Goal: Task Accomplishment & Management: Manage account settings

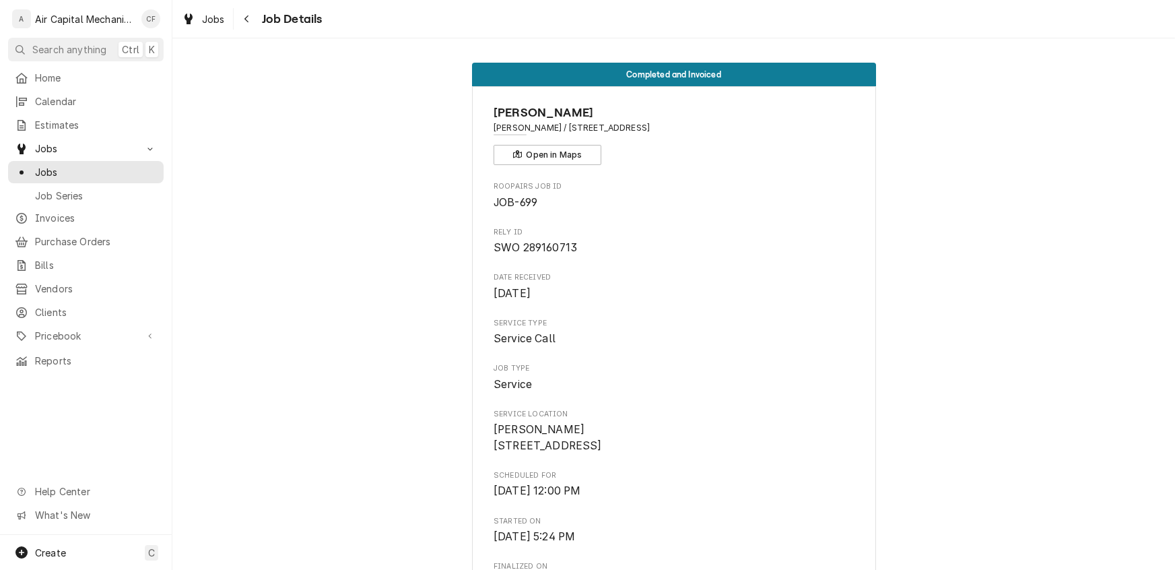
scroll to position [1152, 0]
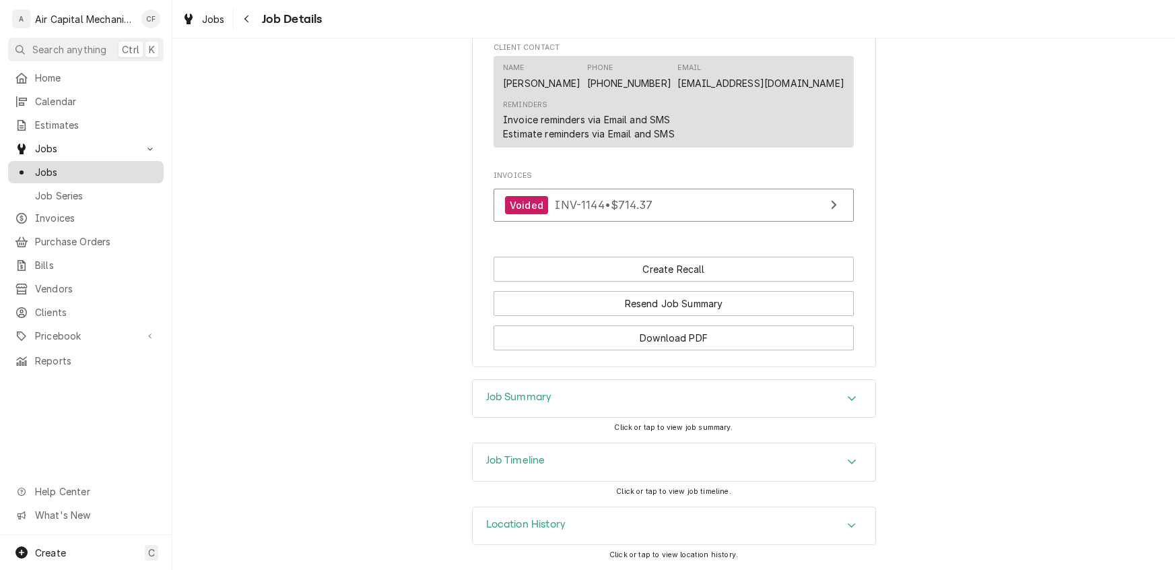
click at [54, 165] on span "Jobs" at bounding box center [96, 172] width 122 height 14
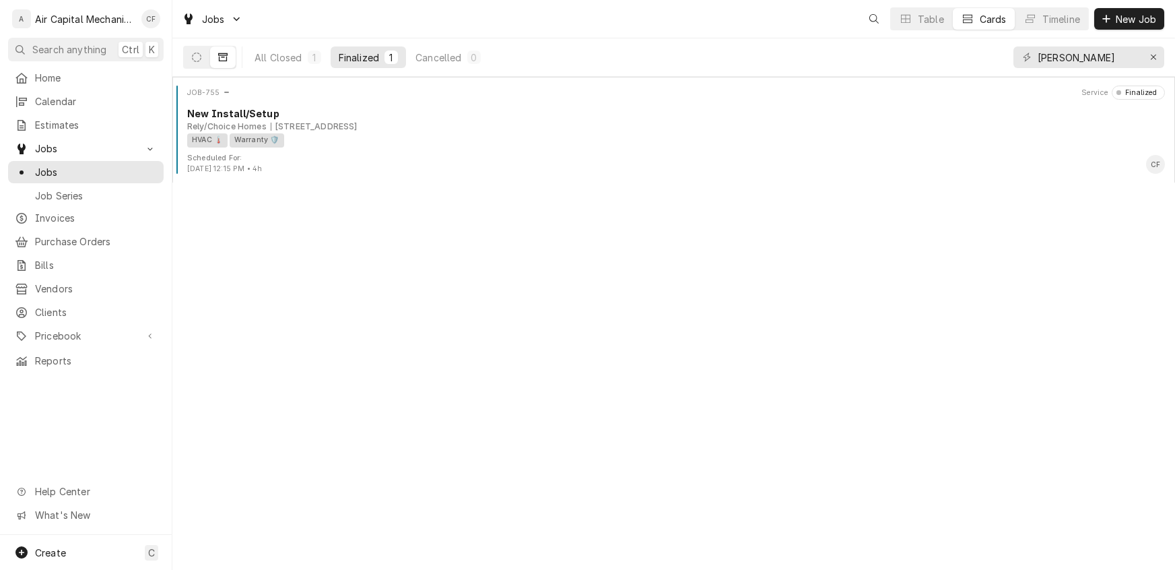
click at [715, 314] on div "JOB-755 Service Finalized New Install/Setup Rely/Choice Homes 3129 Brookfield C…" at bounding box center [673, 323] width 1003 height 493
click at [878, 20] on div "Open search" at bounding box center [874, 18] width 13 height 13
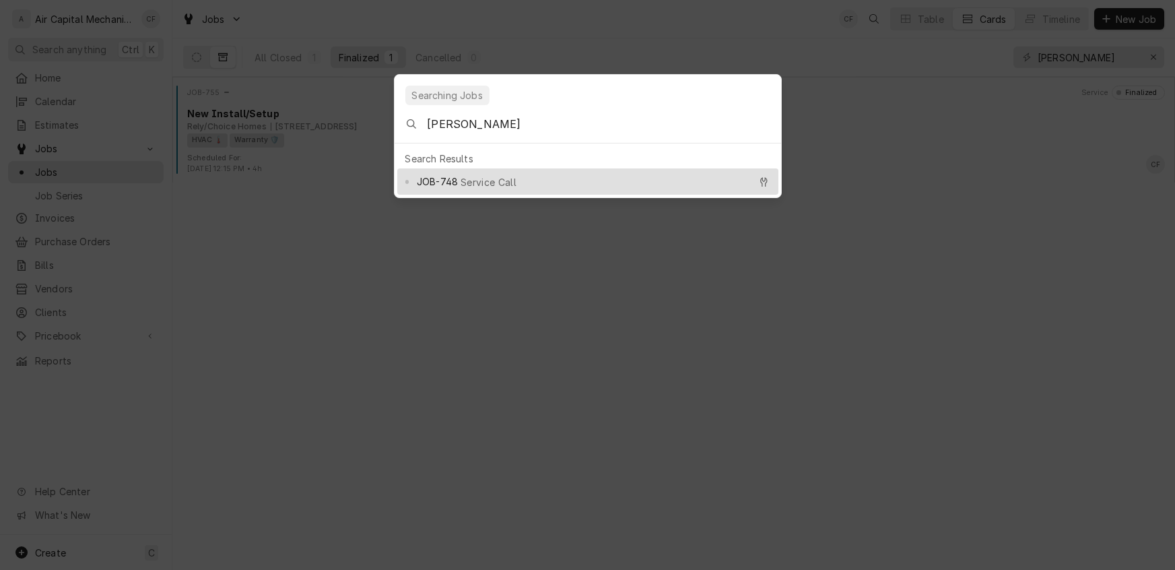
type input "[PERSON_NAME]"
click at [432, 174] on span "JOB-748" at bounding box center [437, 181] width 41 height 14
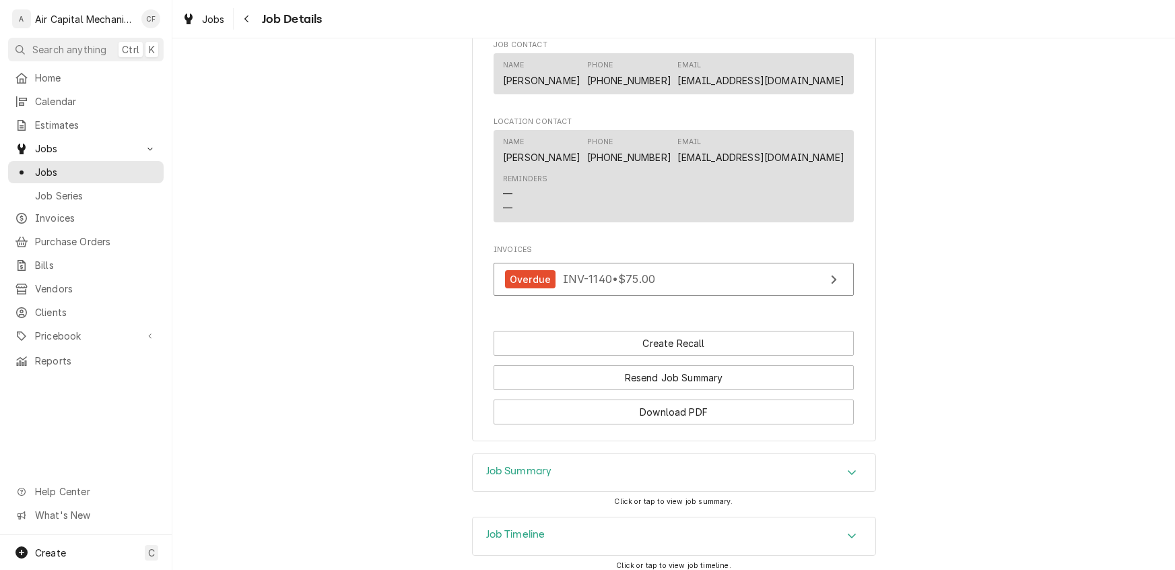
scroll to position [992, 0]
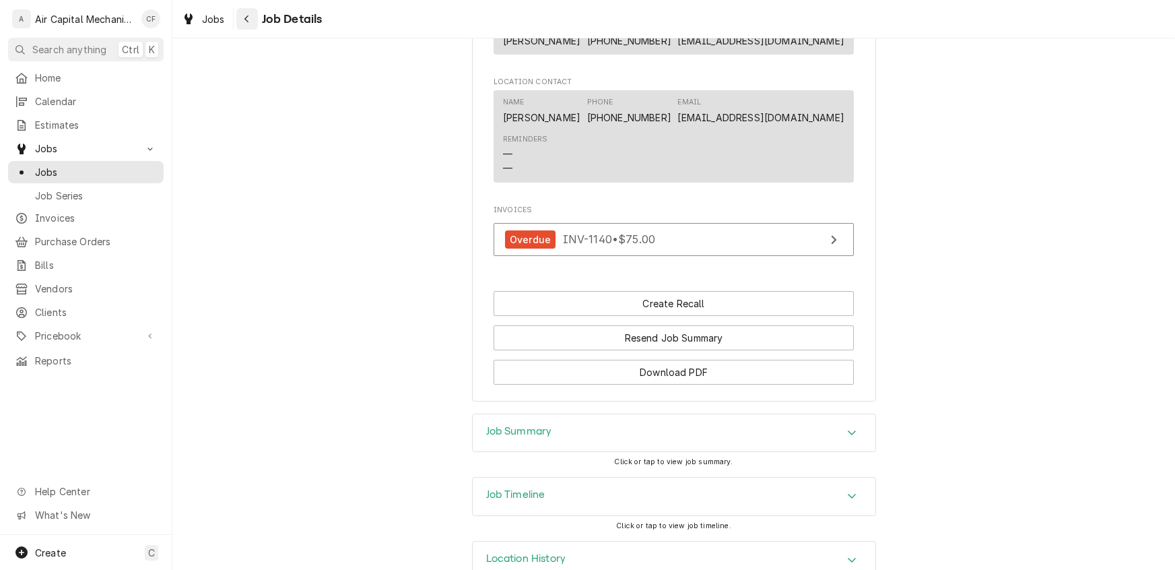
click at [245, 13] on div "Navigate back" at bounding box center [246, 18] width 13 height 13
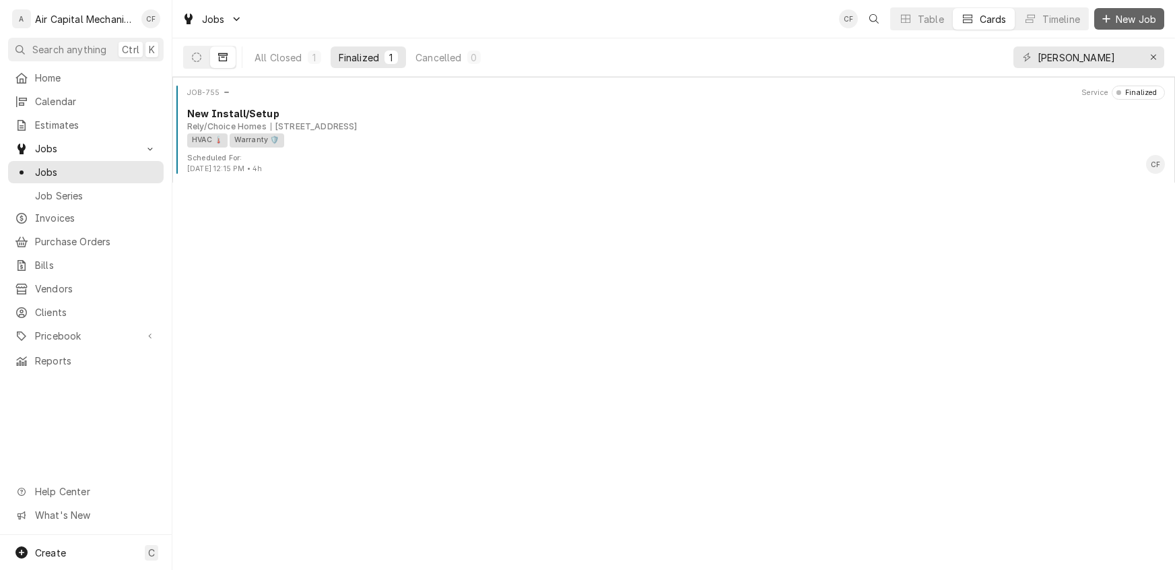
click at [1128, 18] on span "New Job" at bounding box center [1136, 19] width 46 height 14
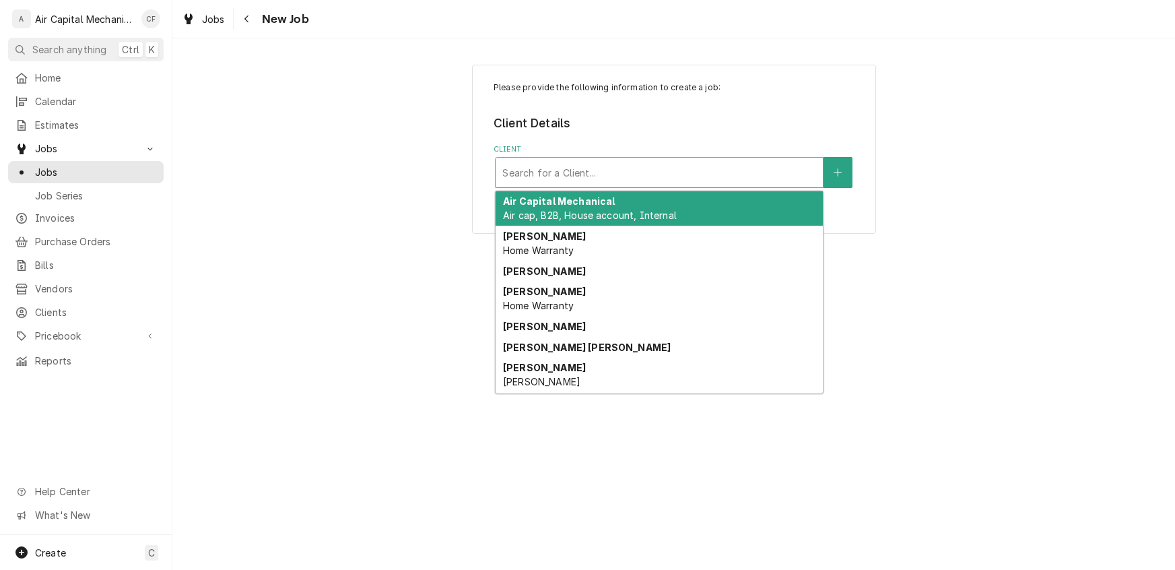
click at [533, 176] on div "Client" at bounding box center [659, 172] width 314 height 24
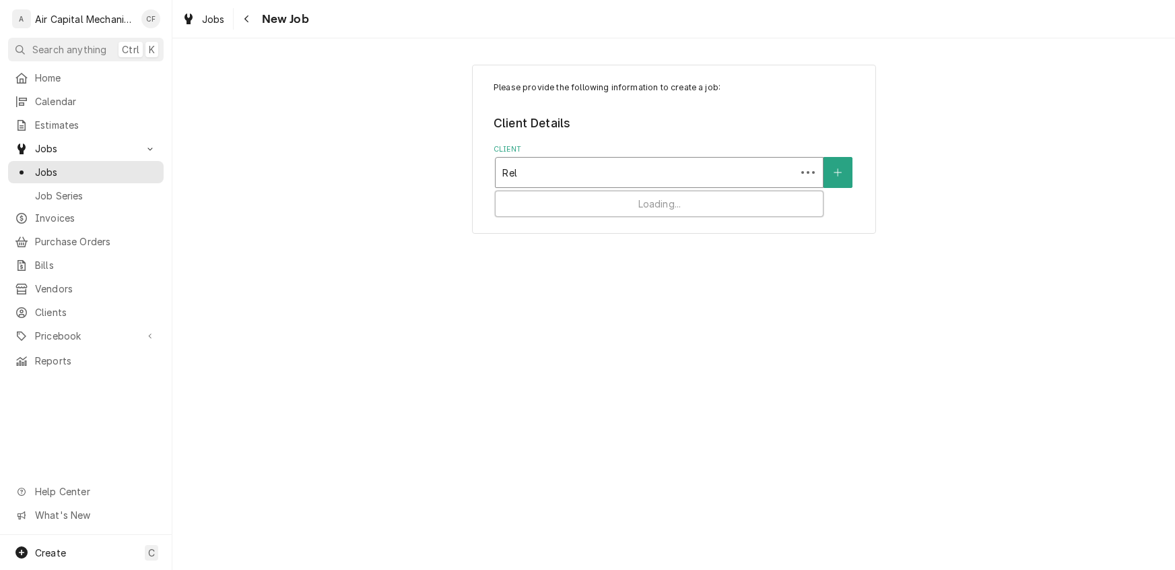
type input "Rely"
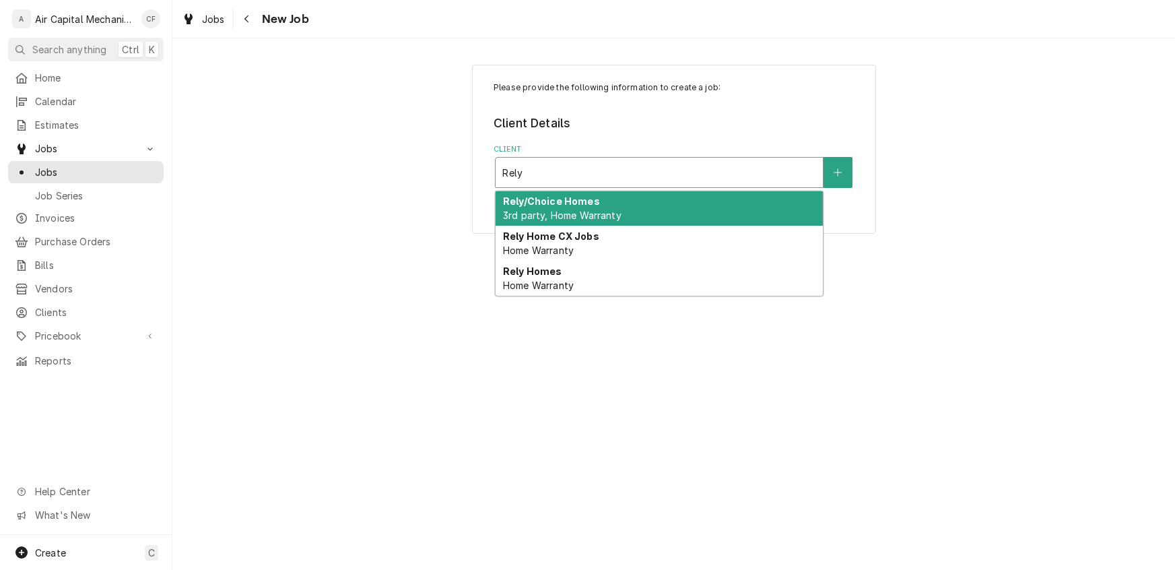
click at [550, 214] on span "3rd party, Home Warranty" at bounding box center [562, 214] width 119 height 11
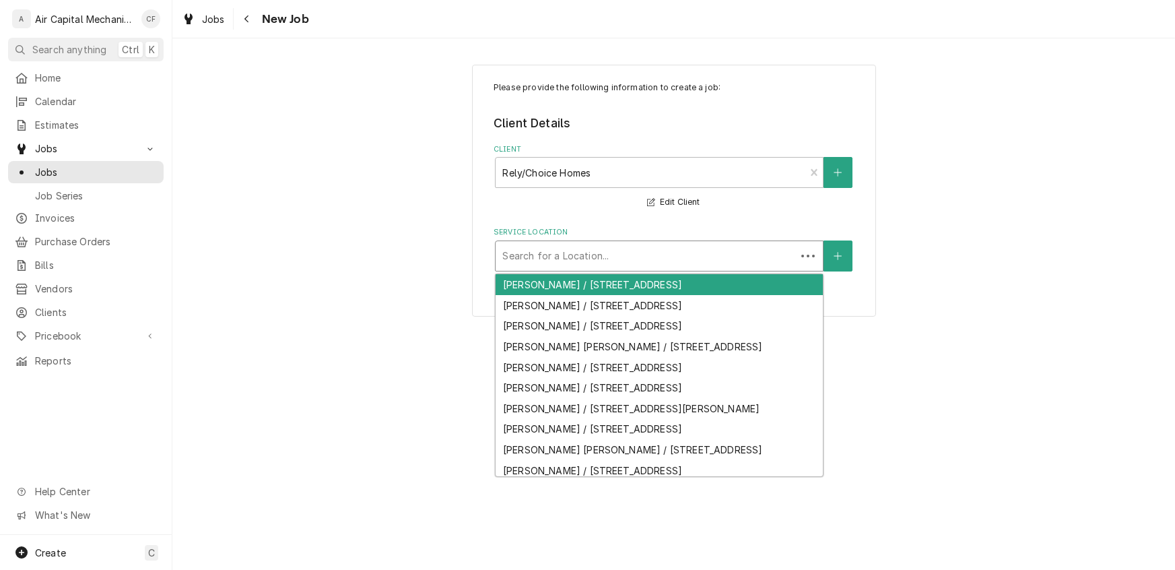
click at [637, 255] on div "Service Location" at bounding box center [645, 256] width 287 height 24
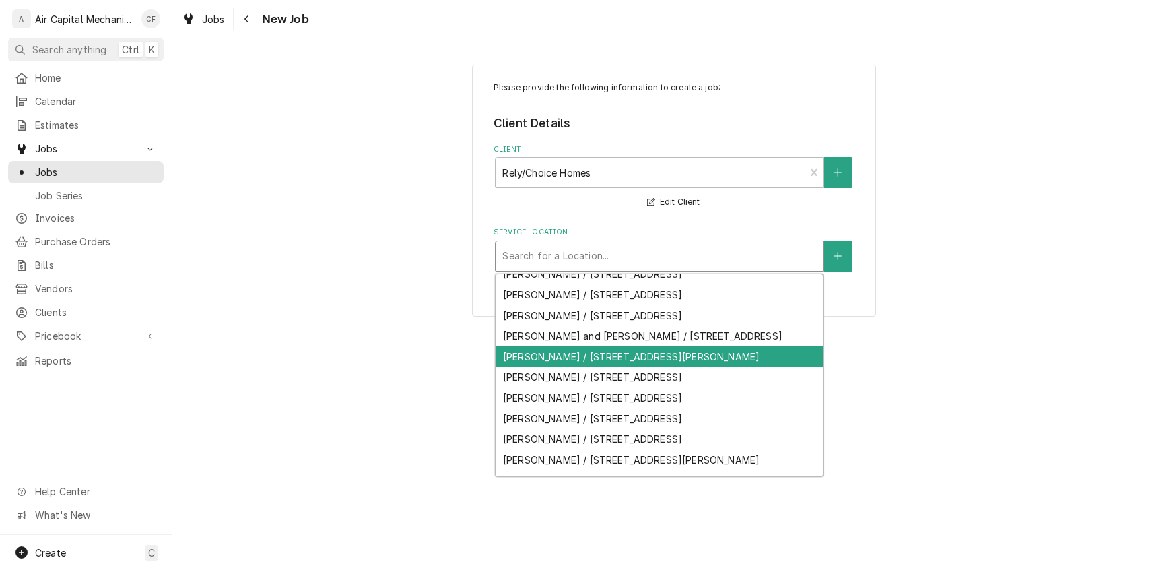
scroll to position [219, 0]
click at [292, 324] on div "Please provide the following information to create a job: Client Details Client…" at bounding box center [673, 191] width 1003 height 276
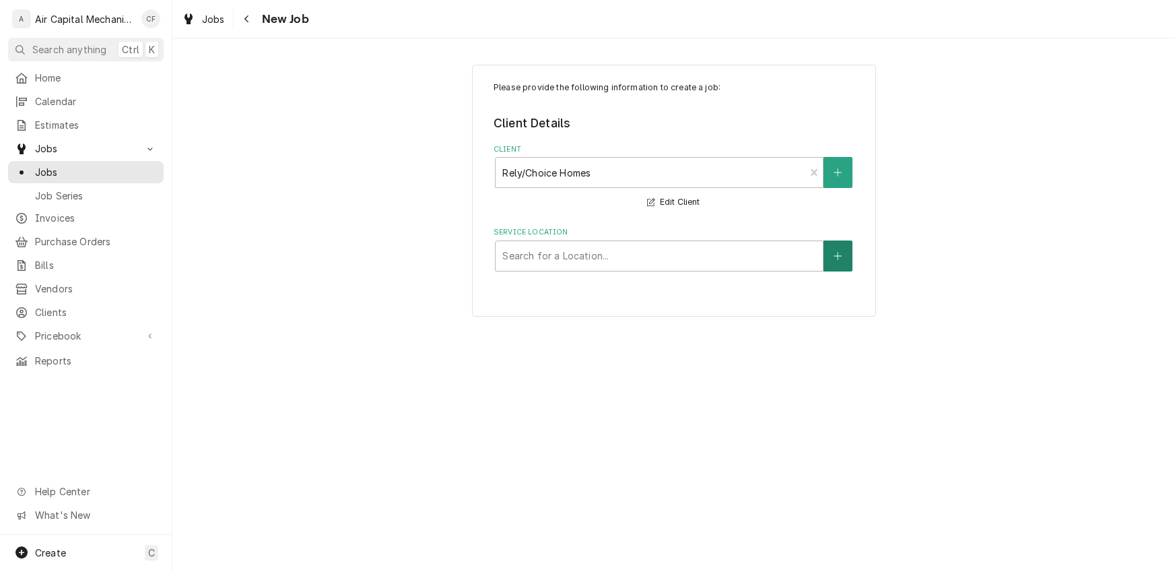
click at [837, 254] on icon "Create New Location" at bounding box center [838, 255] width 8 height 9
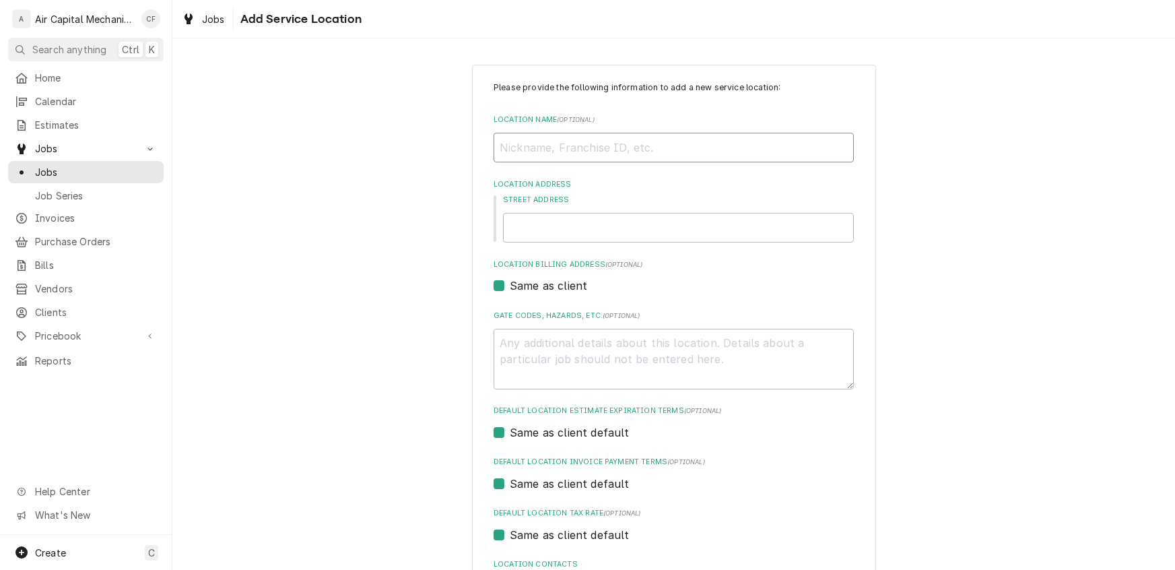
click at [544, 141] on input "Location Name ( optional )" at bounding box center [674, 148] width 360 height 30
type textarea "x"
type input "T"
type textarea "x"
type input "Te"
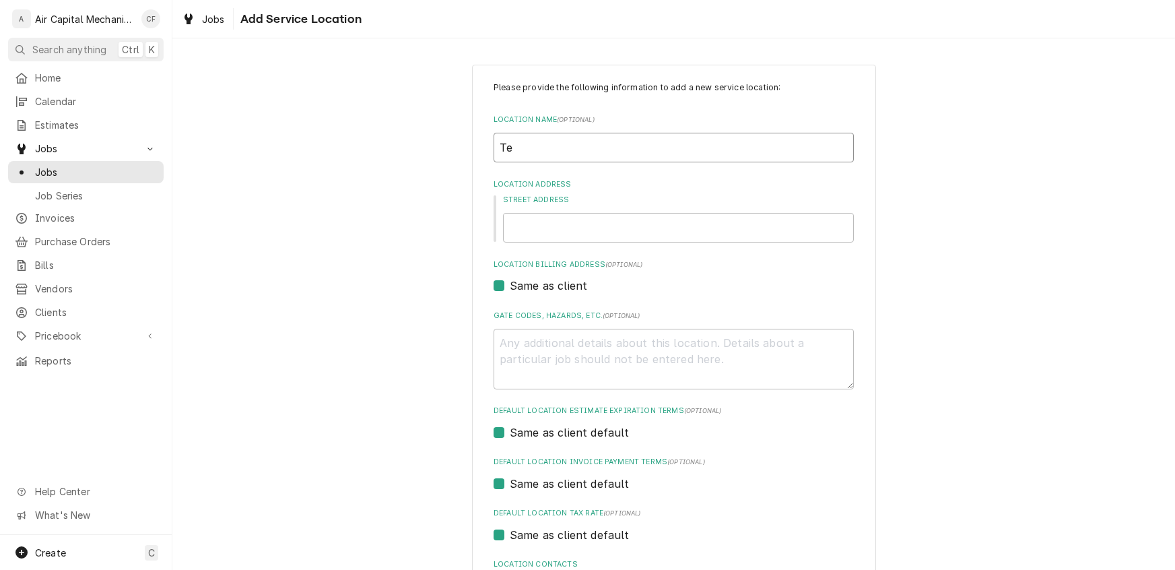
type textarea "x"
type input "Ter"
type textarea "x"
type input "[PERSON_NAME]"
type input "7116 E Rockhill St"
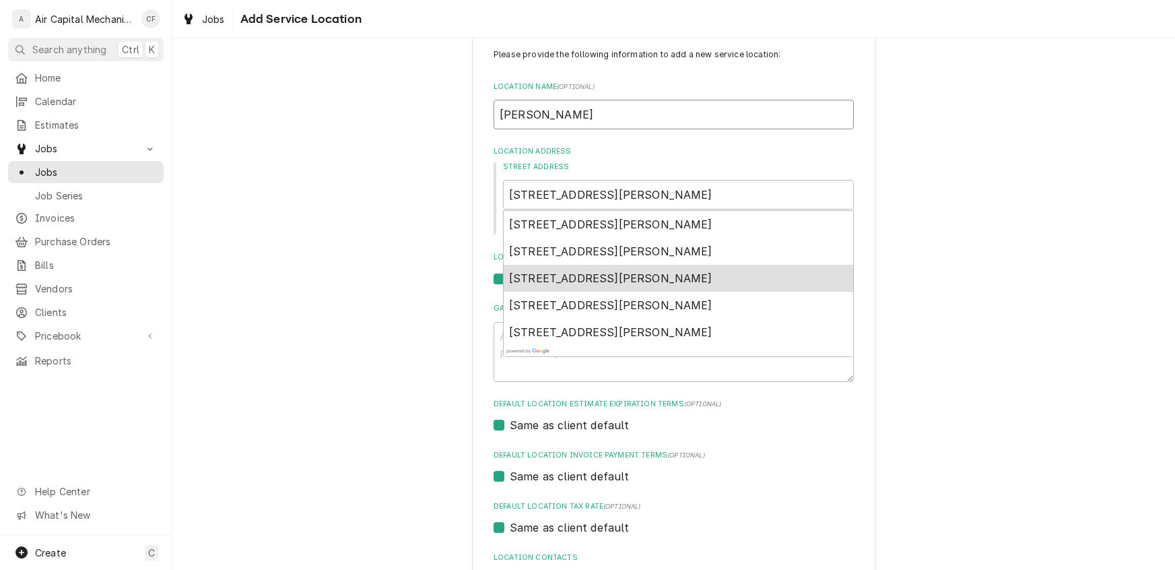
scroll to position [44, 0]
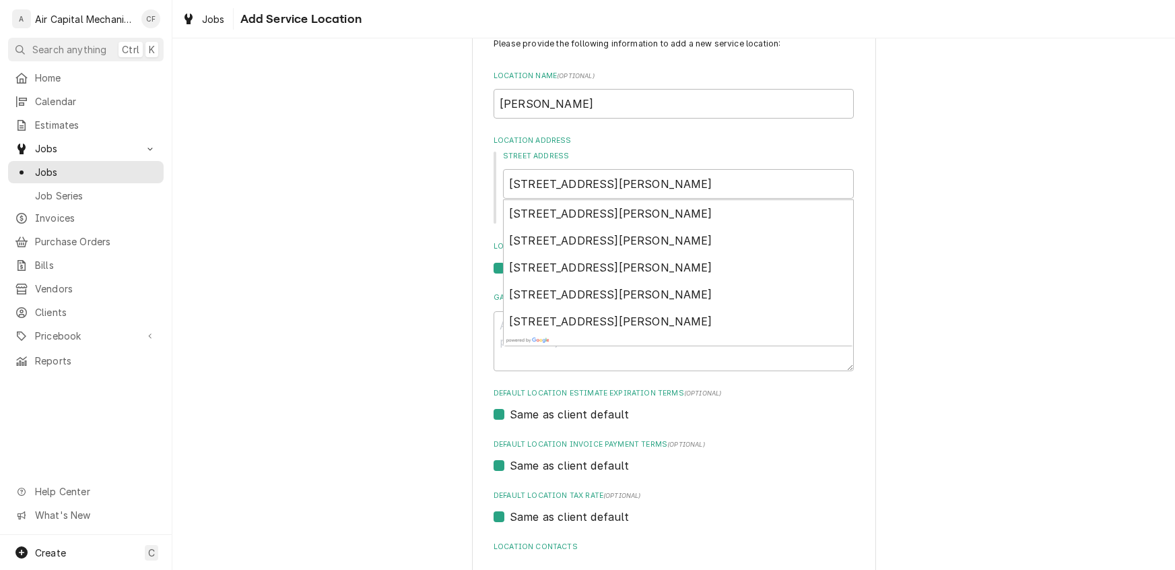
click at [1090, 259] on div "Please provide the following information to add a new service location: Locatio…" at bounding box center [673, 338] width 1003 height 659
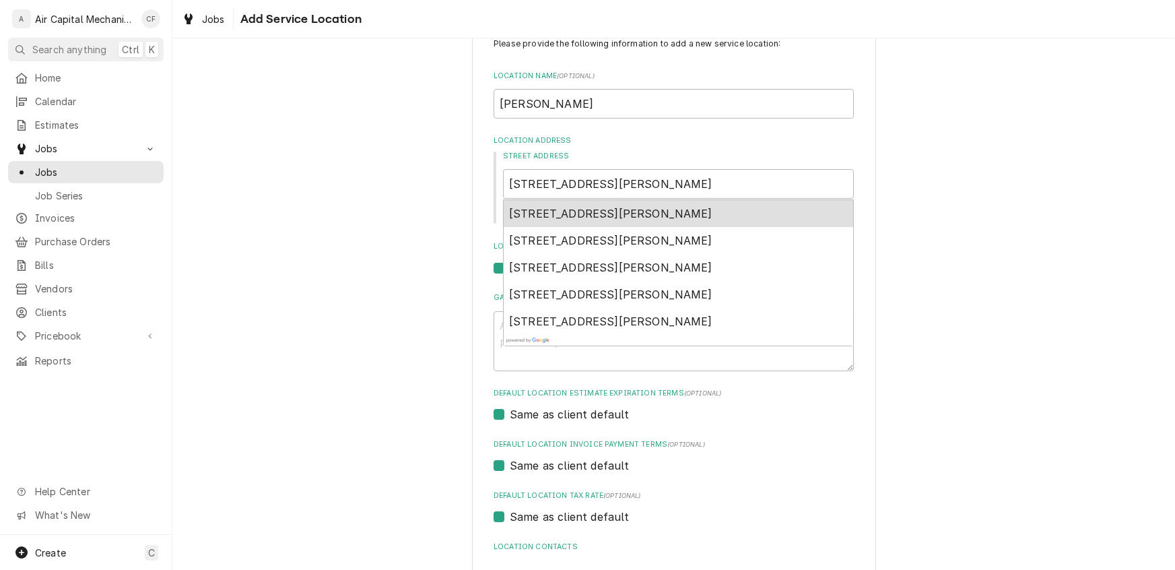
click at [659, 207] on span "7116 East Rockhill Street, Wichita, KS, USA" at bounding box center [610, 213] width 203 height 13
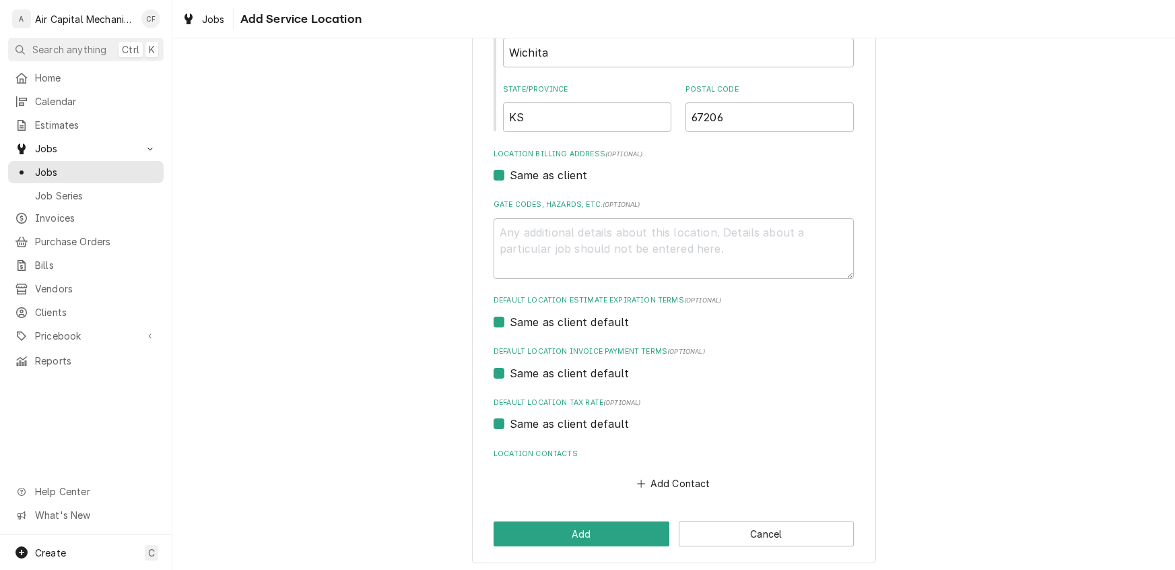
scroll to position [308, 0]
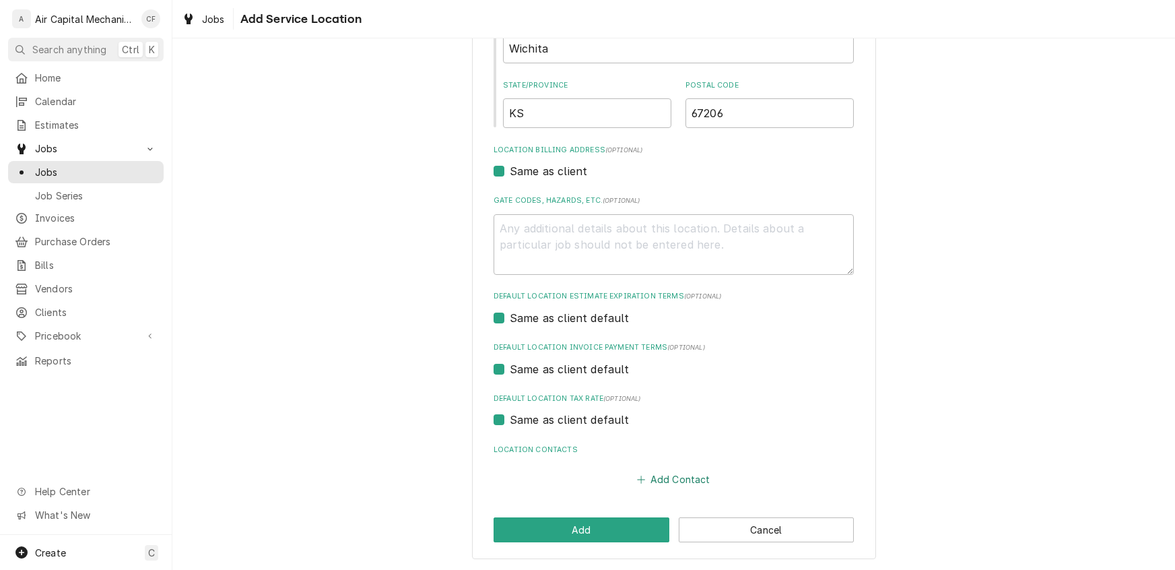
click at [672, 484] on button "Add Contact" at bounding box center [673, 479] width 77 height 19
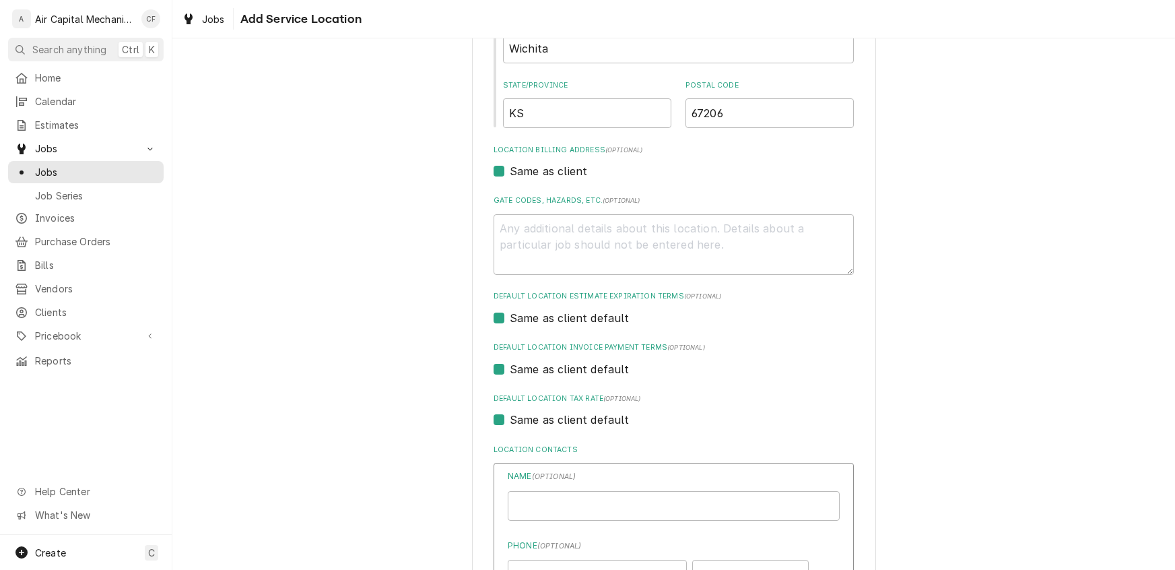
type textarea "x"
click at [601, 506] on input "Location Name ( optional )" at bounding box center [674, 506] width 332 height 30
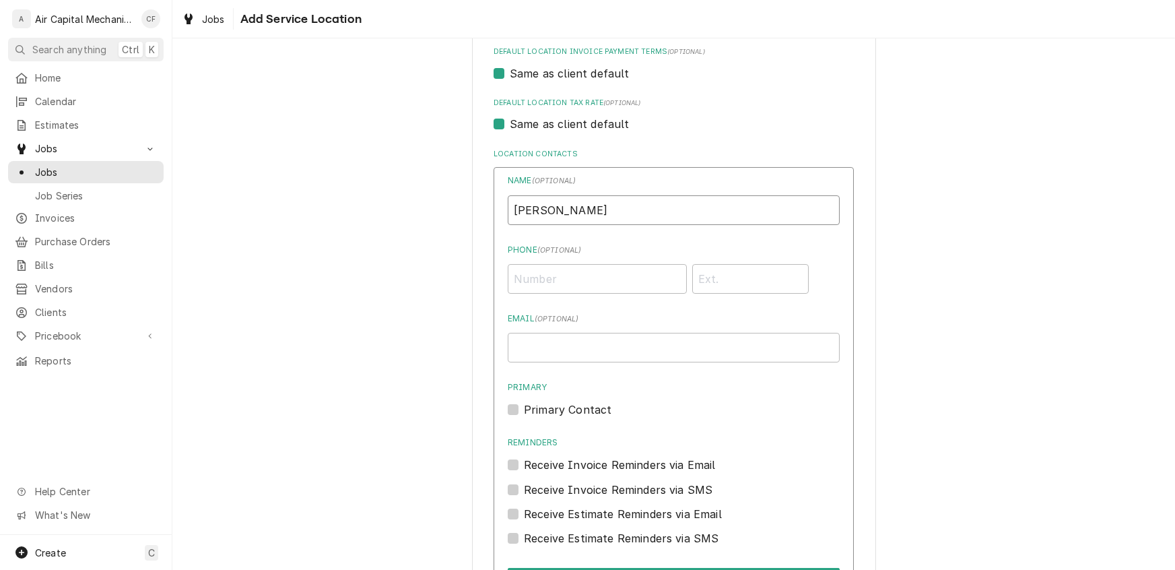
scroll to position [618, 0]
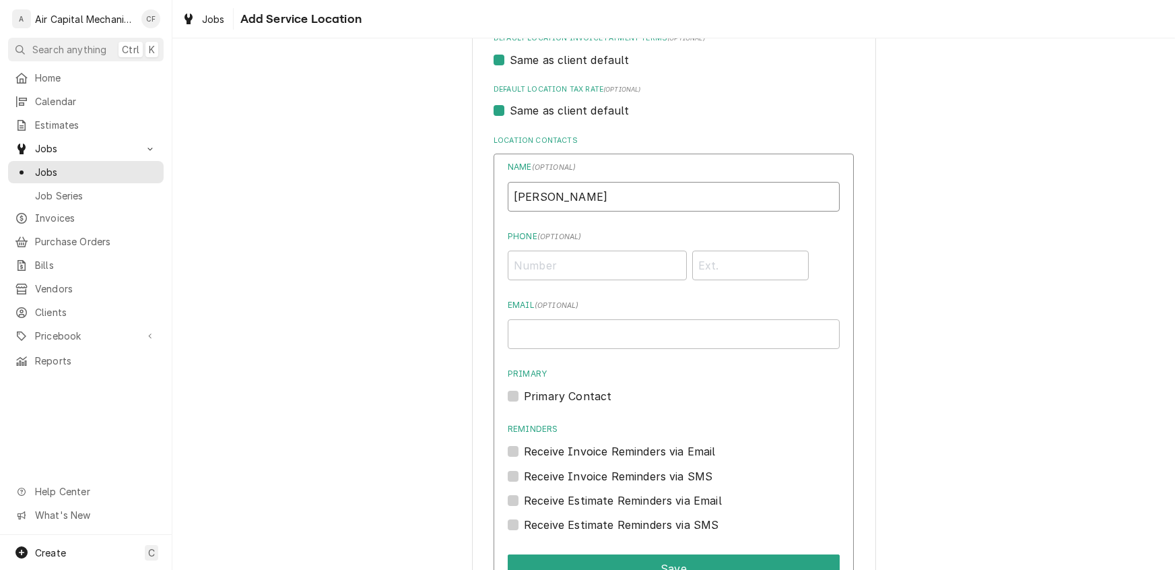
type input "Terry Gray"
click at [546, 267] on input "Phone ( optional )" at bounding box center [597, 266] width 179 height 30
type input "(817) 655-3002"
click at [534, 341] on input "Email ( optional )" at bounding box center [674, 334] width 332 height 30
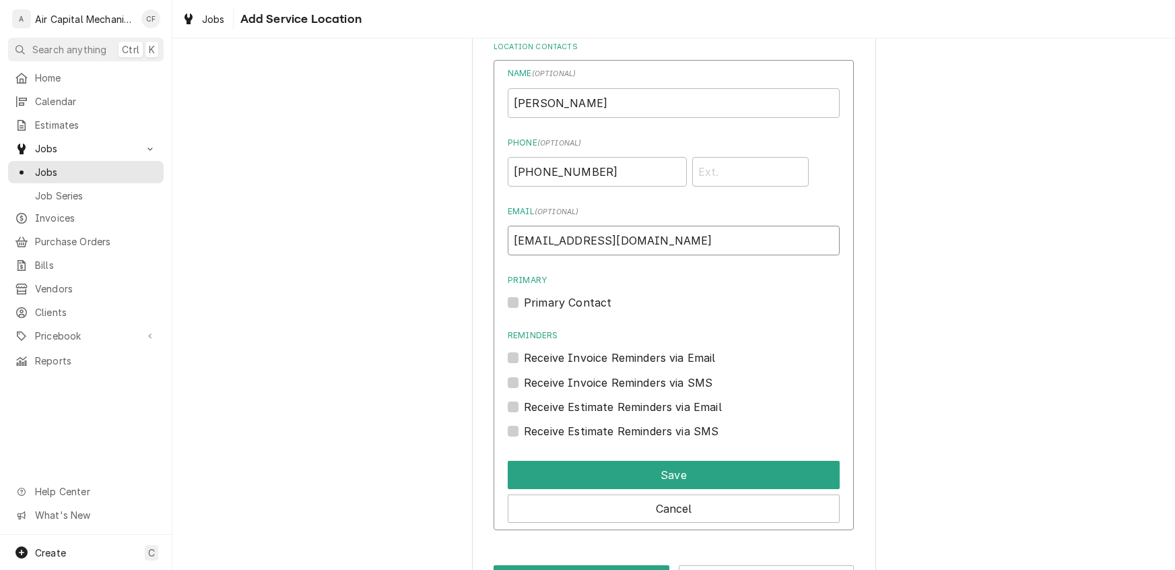
scroll to position [758, 0]
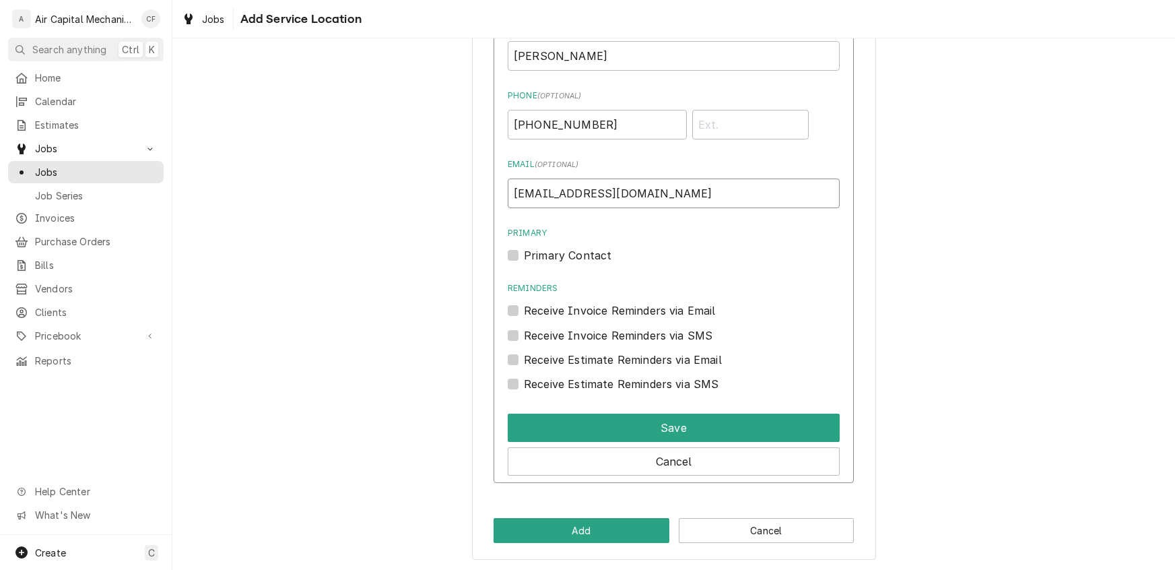
type input "terrygry21@gmail.com"
click at [524, 253] on label "Primary Contact" at bounding box center [568, 255] width 88 height 16
click at [524, 253] on input "Primary" at bounding box center [690, 262] width 332 height 30
checkbox input "true"
click at [524, 329] on label "Receive Invoice Reminders via SMS" at bounding box center [618, 335] width 189 height 16
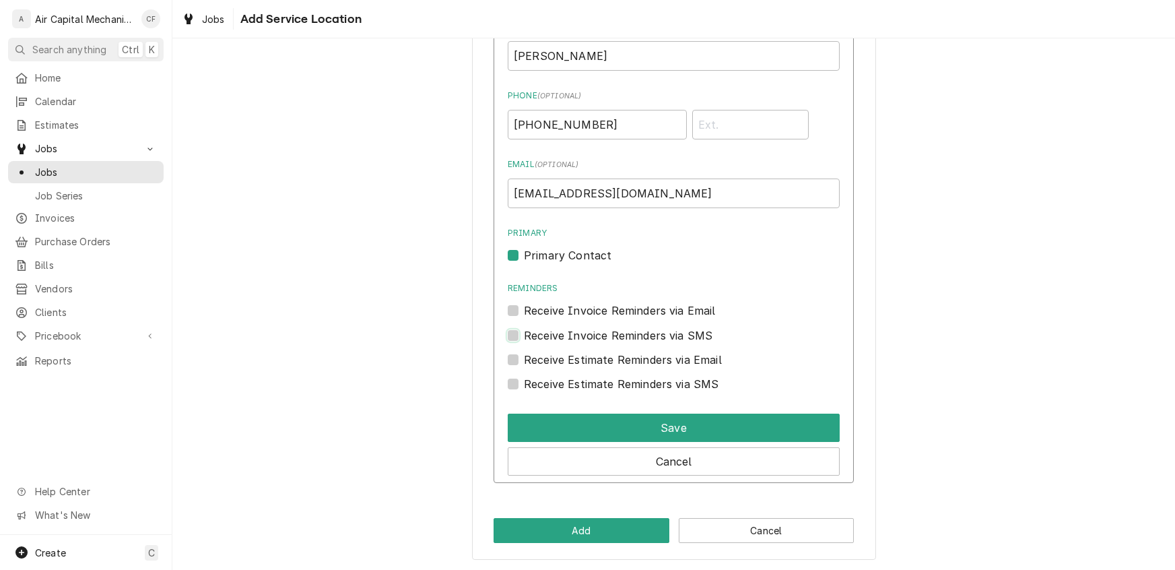
click at [524, 329] on input "Contact Edit Form" at bounding box center [690, 342] width 332 height 30
checkbox input "true"
click at [520, 311] on div "Receive Invoice Reminders via Email" at bounding box center [674, 310] width 332 height 16
click at [524, 310] on label "Receive Invoice Reminders via Email" at bounding box center [620, 310] width 192 height 16
click at [524, 310] on input "Reminders" at bounding box center [690, 317] width 332 height 30
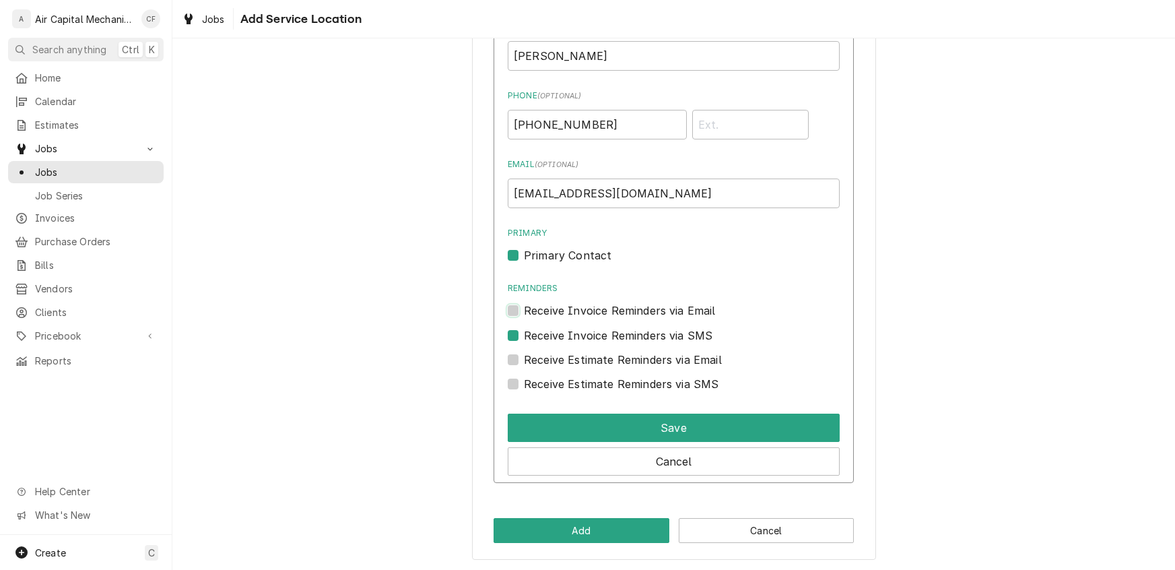
checkbox input "true"
click at [523, 363] on div "Receive Estimate Reminders via Email" at bounding box center [674, 360] width 332 height 16
click at [524, 360] on label "Receive Estimate Reminders via Email" at bounding box center [623, 360] width 198 height 16
click at [524, 360] on input "Contact Edit Form" at bounding box center [690, 367] width 332 height 30
checkbox input "true"
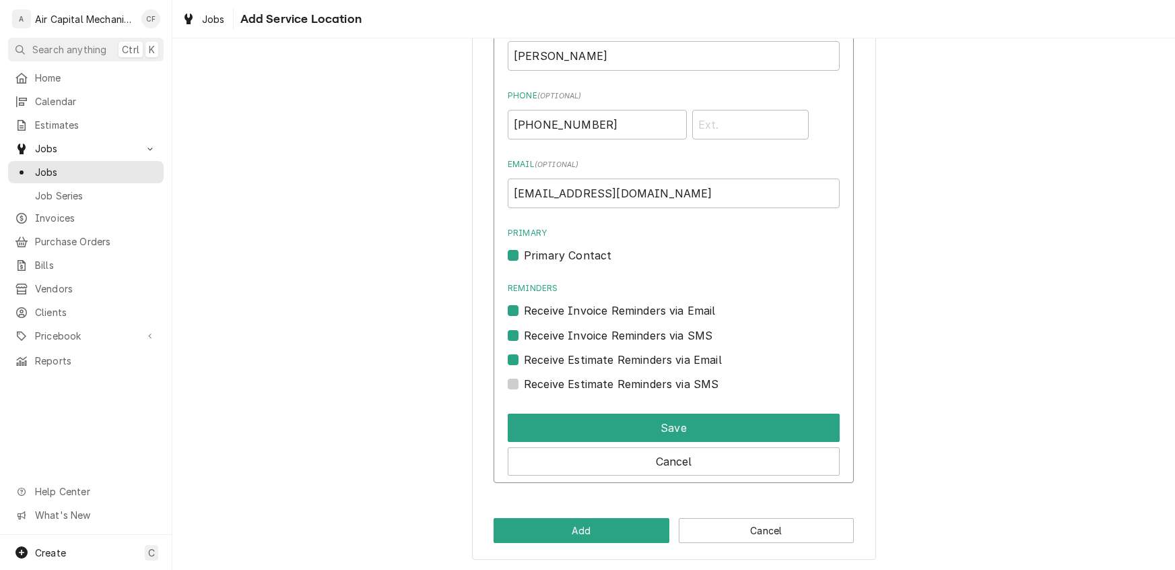
click at [524, 385] on label "Receive Estimate Reminders via SMS" at bounding box center [621, 384] width 195 height 16
click at [524, 385] on input "Contact Edit Form" at bounding box center [690, 391] width 332 height 30
checkbox input "true"
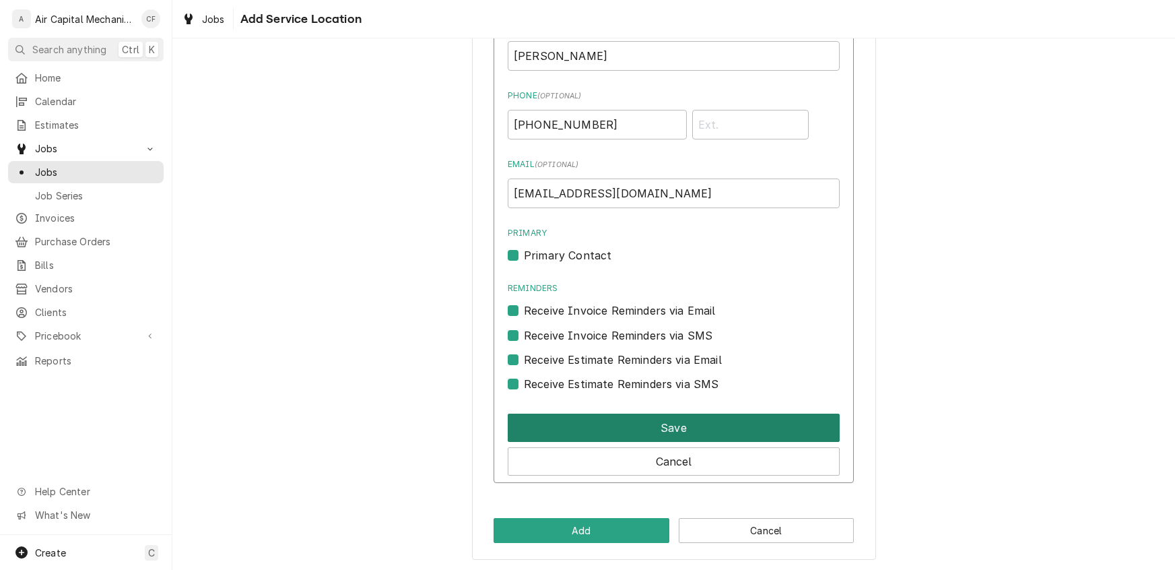
click at [567, 422] on button "Save" at bounding box center [674, 428] width 332 height 28
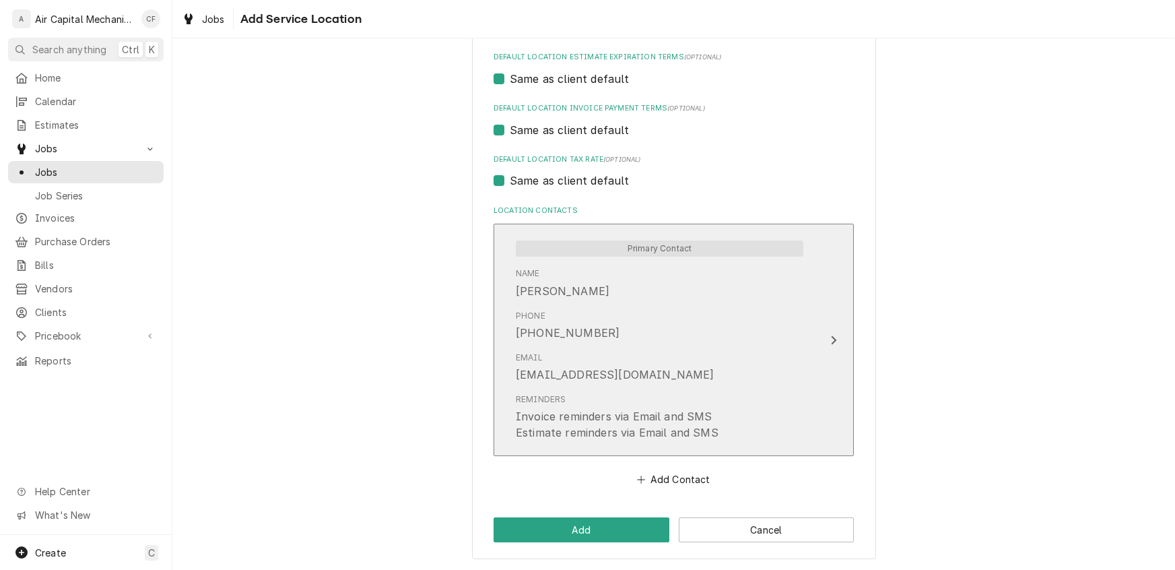
scroll to position [547, 0]
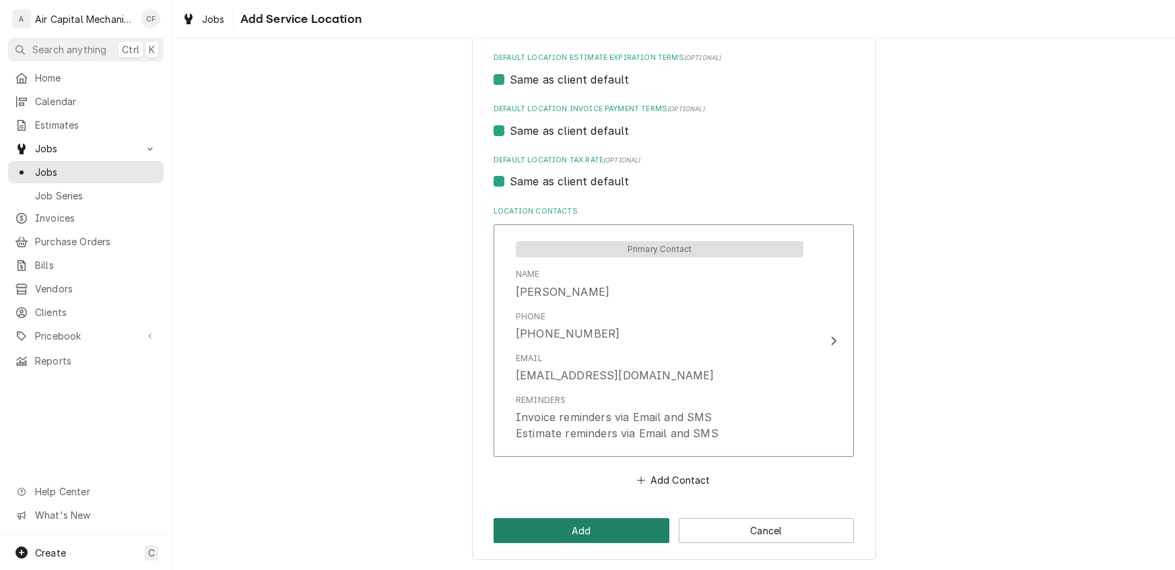
click at [528, 518] on button "Add" at bounding box center [582, 530] width 176 height 25
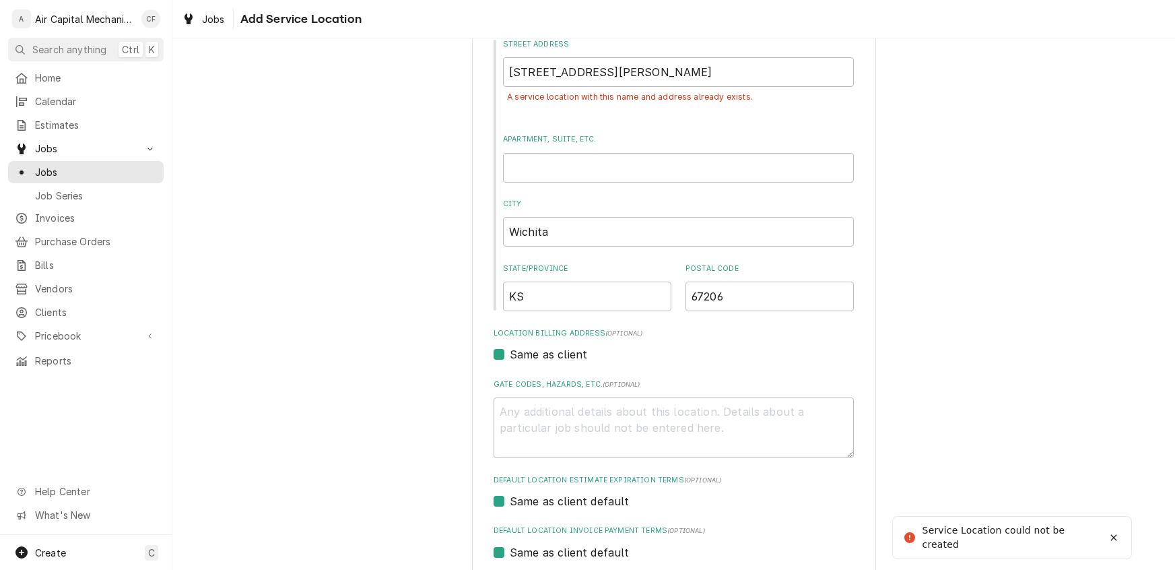
scroll to position [577, 0]
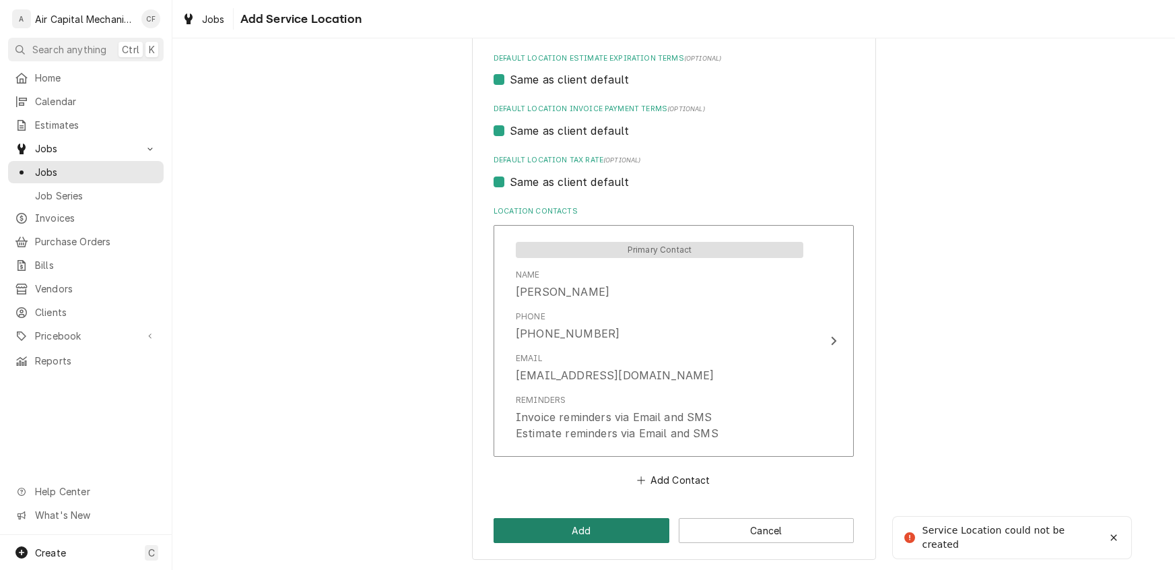
click at [578, 540] on button "Add" at bounding box center [582, 530] width 176 height 25
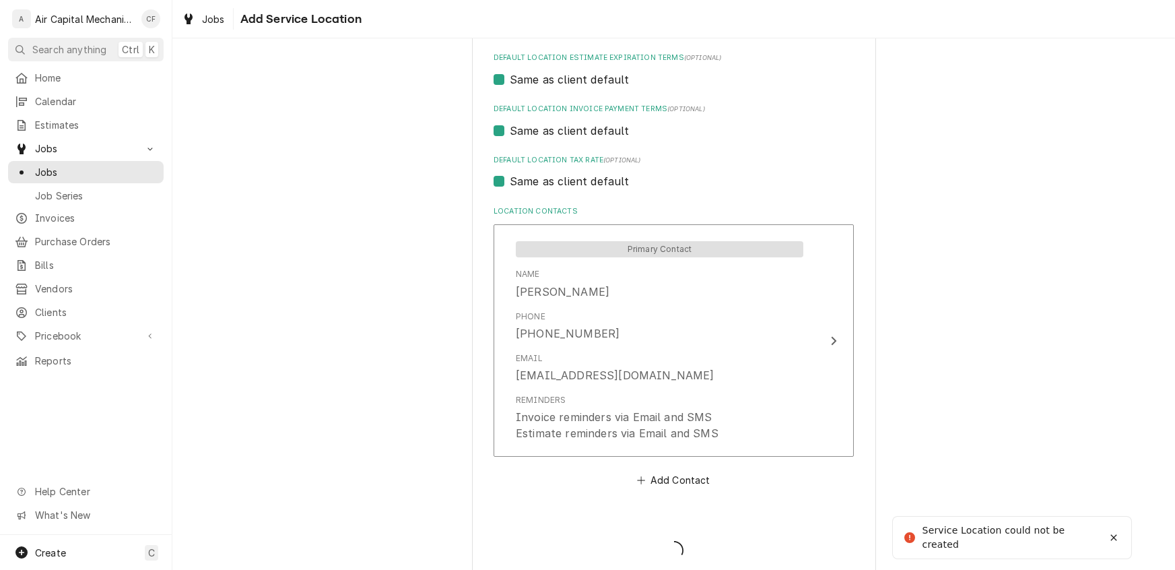
type textarea "x"
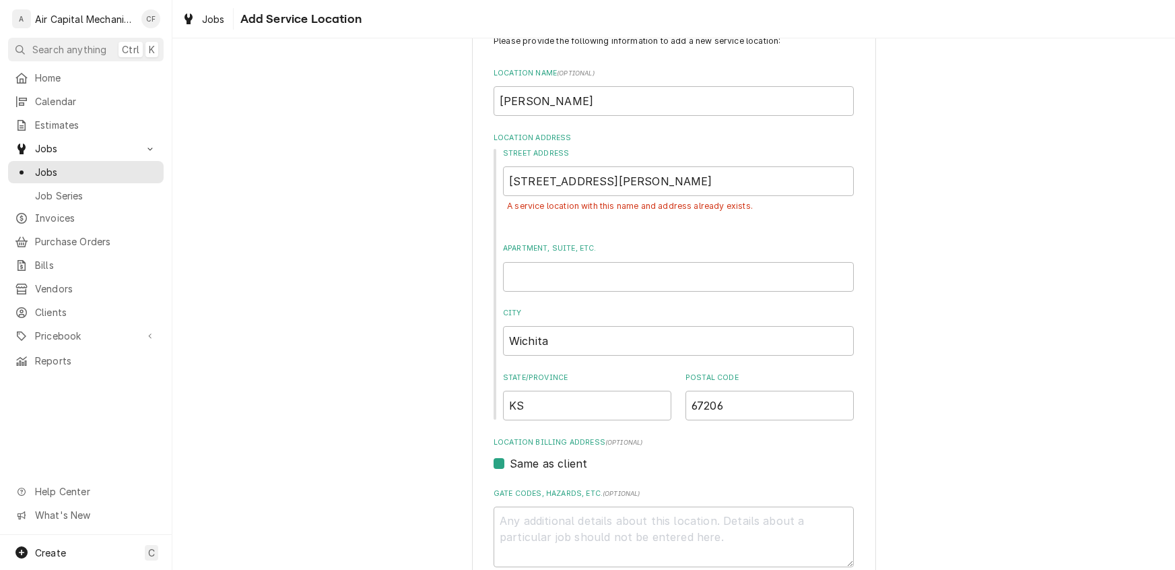
scroll to position [0, 0]
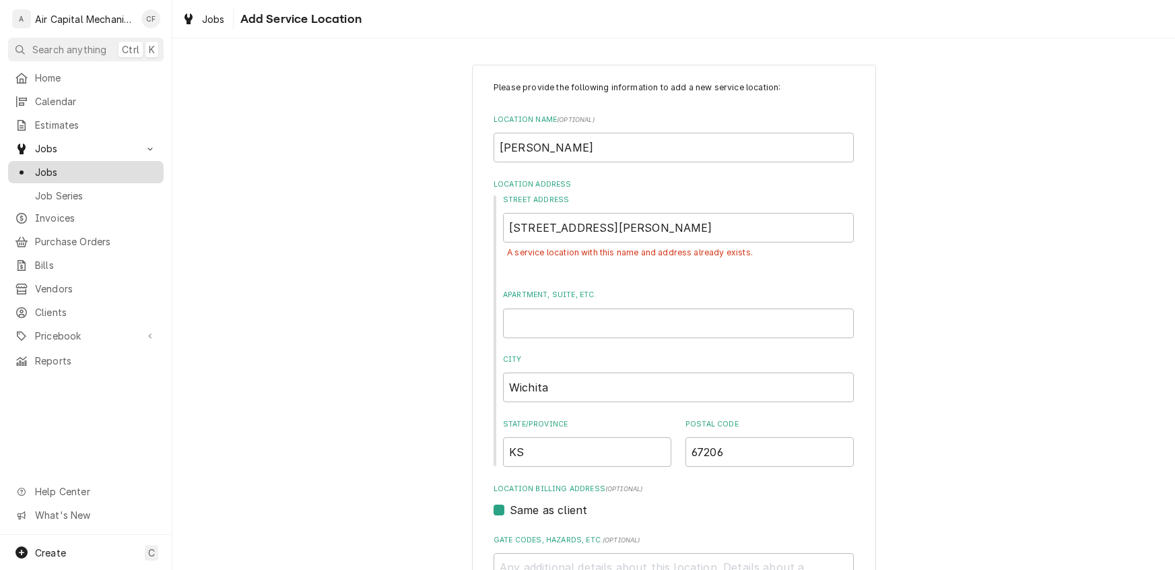
click at [49, 170] on span "Jobs" at bounding box center [96, 172] width 122 height 14
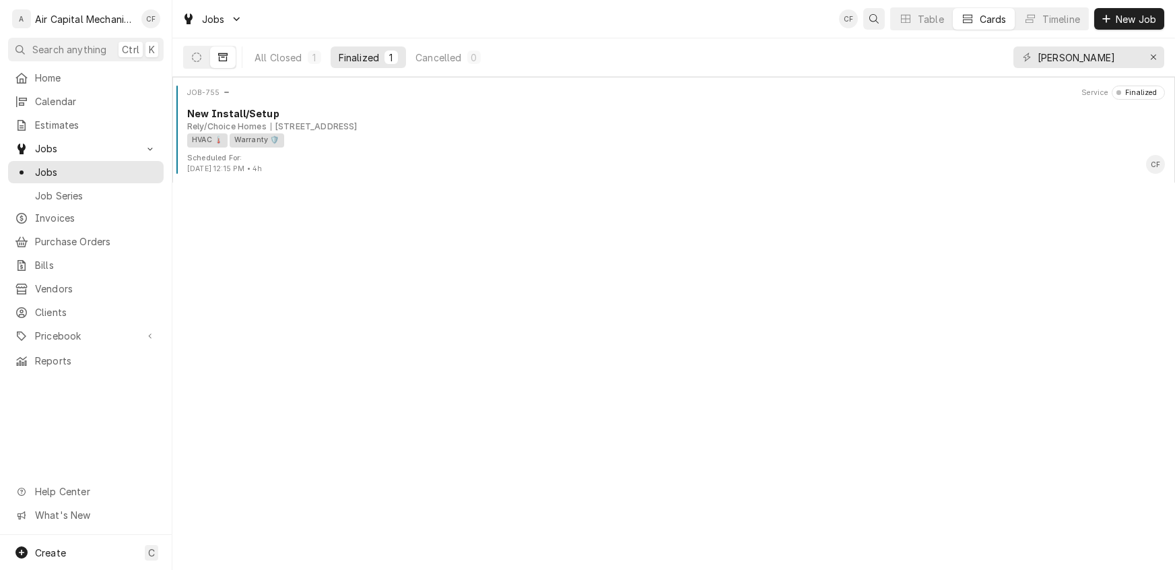
click at [875, 20] on icon "Open search" at bounding box center [874, 18] width 9 height 9
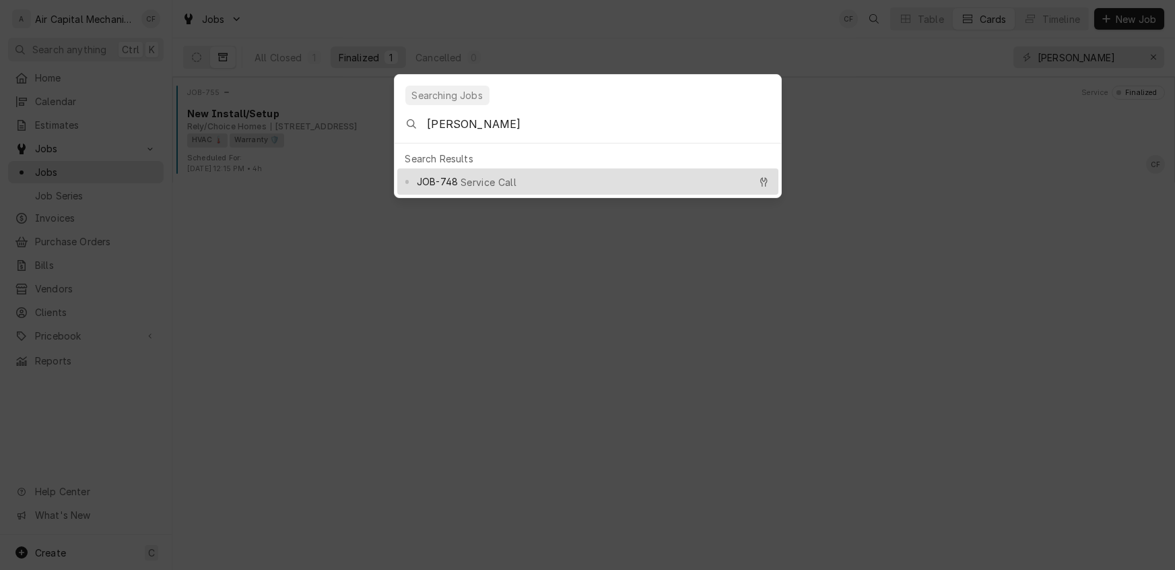
type input "Terry Gray"
click at [461, 178] on span "Service Call" at bounding box center [489, 182] width 56 height 14
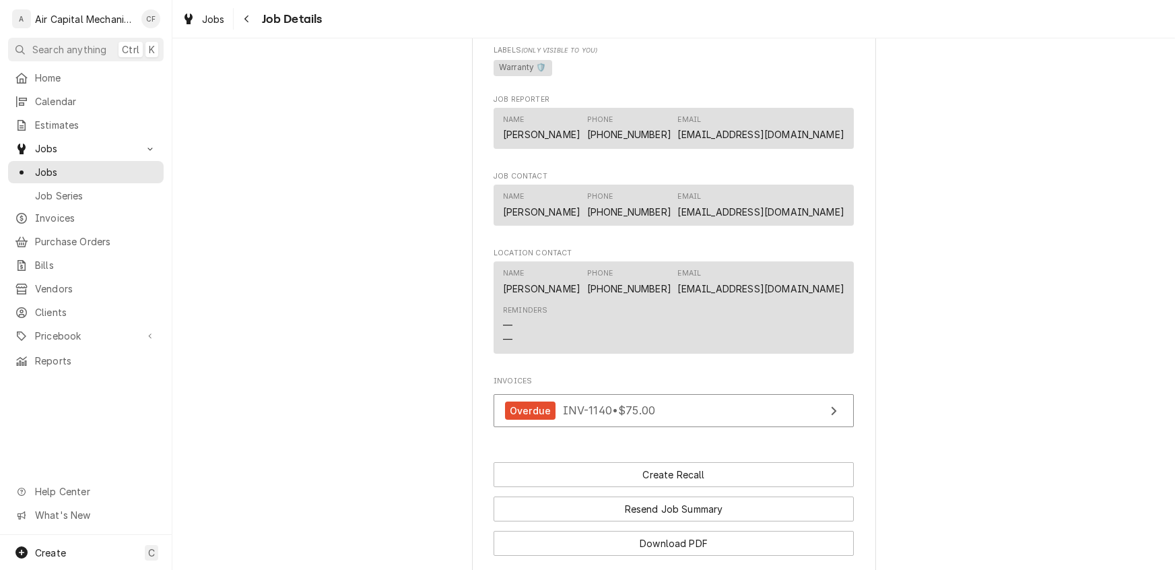
scroll to position [1040, 0]
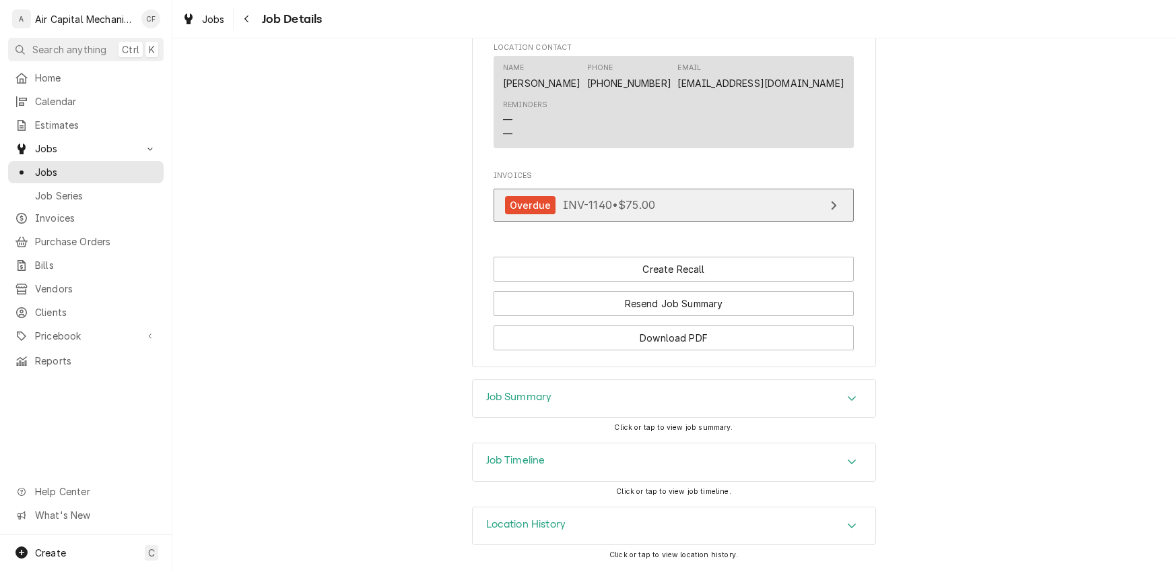
click at [610, 205] on span "INV-1140 • $75.00" at bounding box center [609, 204] width 92 height 13
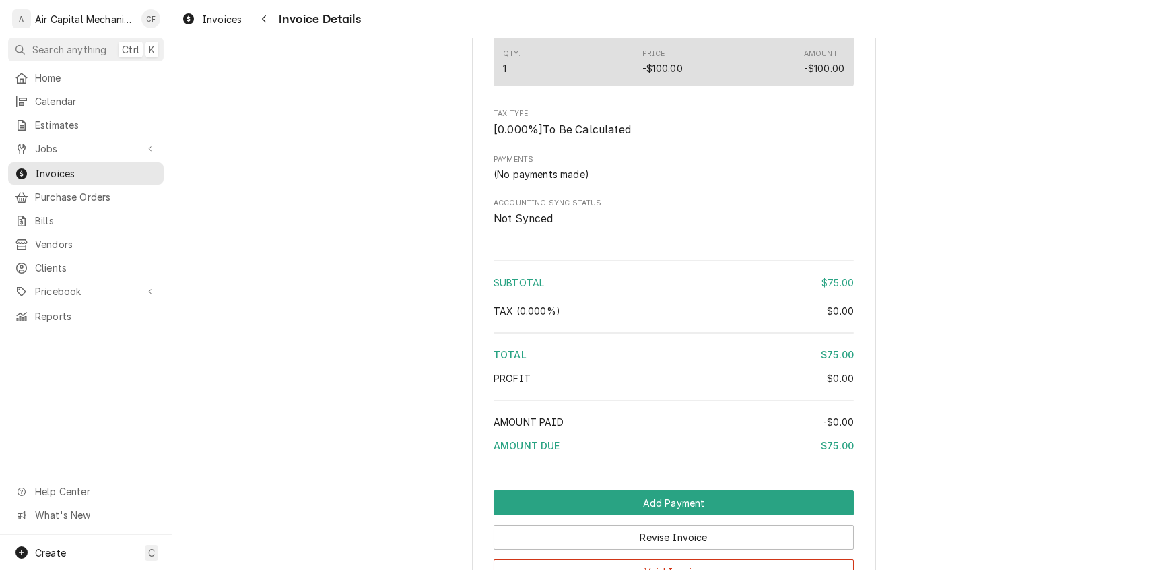
scroll to position [1598, 0]
click at [44, 141] on span "Jobs" at bounding box center [86, 148] width 102 height 14
click at [51, 166] on span "Jobs" at bounding box center [96, 172] width 122 height 14
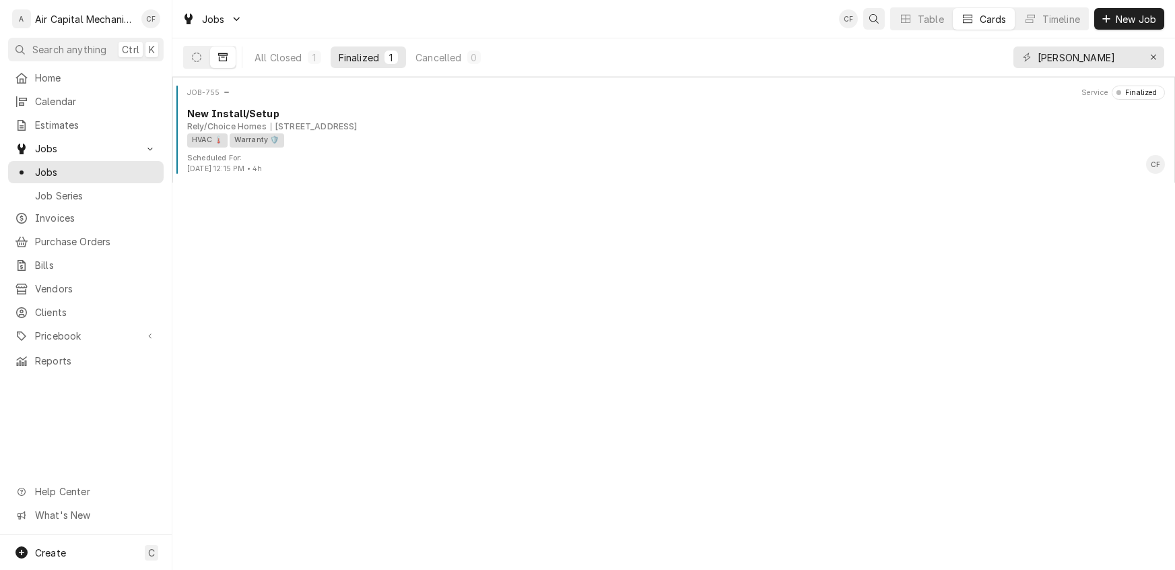
click at [874, 17] on icon "Open search" at bounding box center [874, 18] width 9 height 9
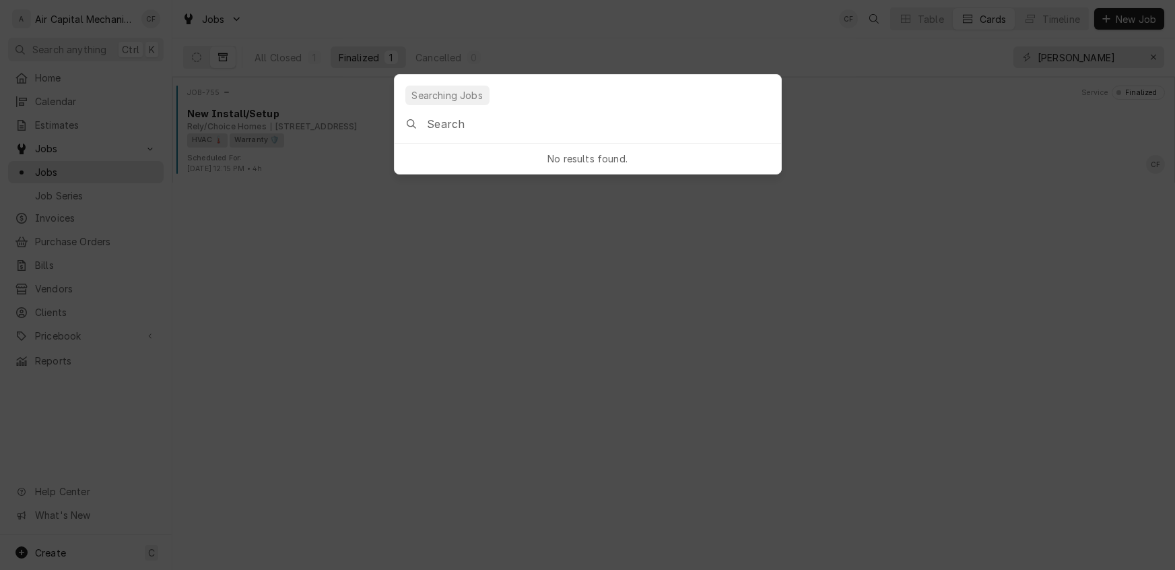
click at [426, 127] on div "Global Command Menu" at bounding box center [588, 124] width 387 height 38
click at [519, 118] on input "Global Command Menu" at bounding box center [604, 124] width 354 height 38
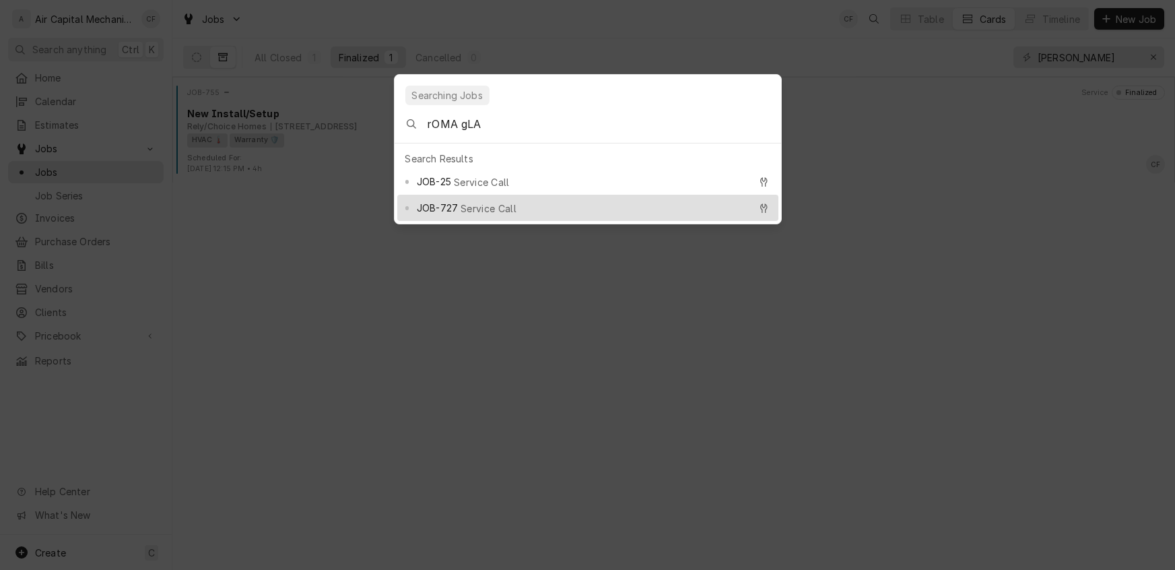
type input "rOMA gLA"
click at [454, 201] on span "JOB-727" at bounding box center [437, 208] width 41 height 14
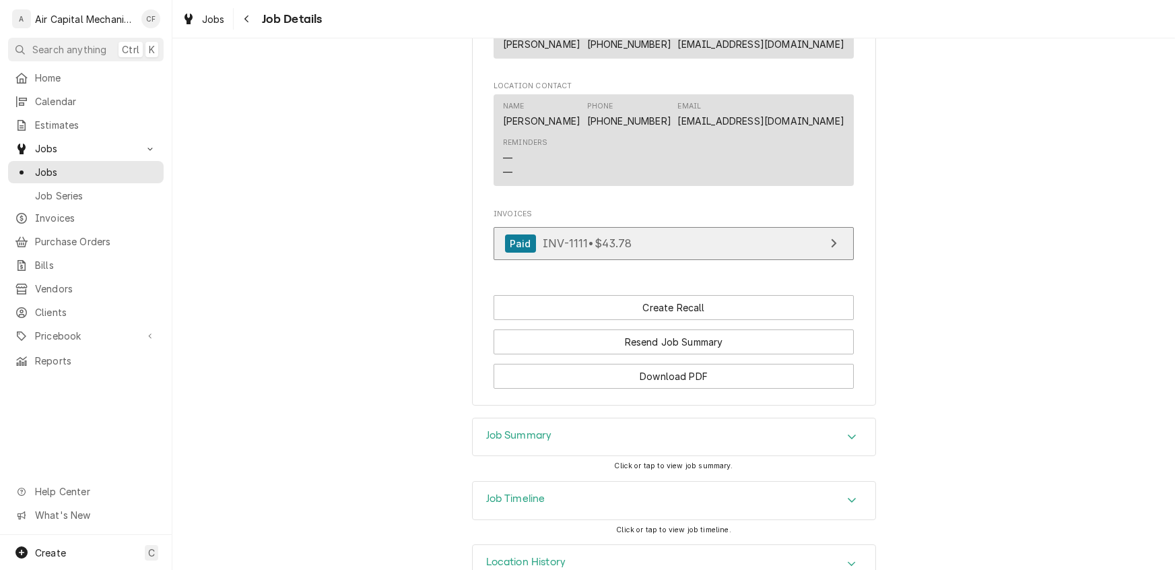
scroll to position [978, 0]
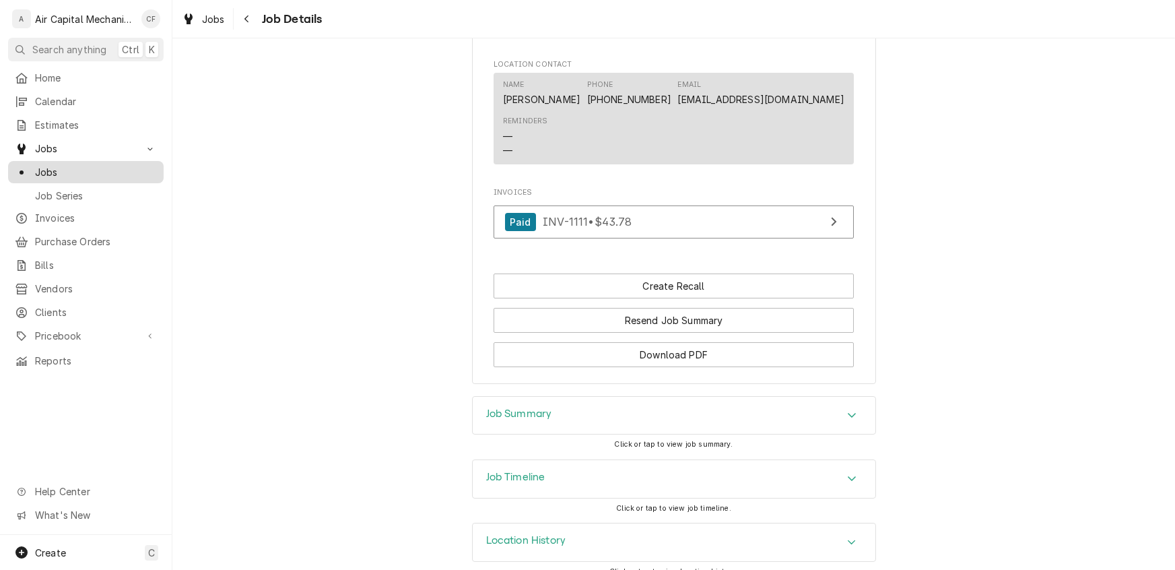
click at [50, 166] on span "Jobs" at bounding box center [96, 172] width 122 height 14
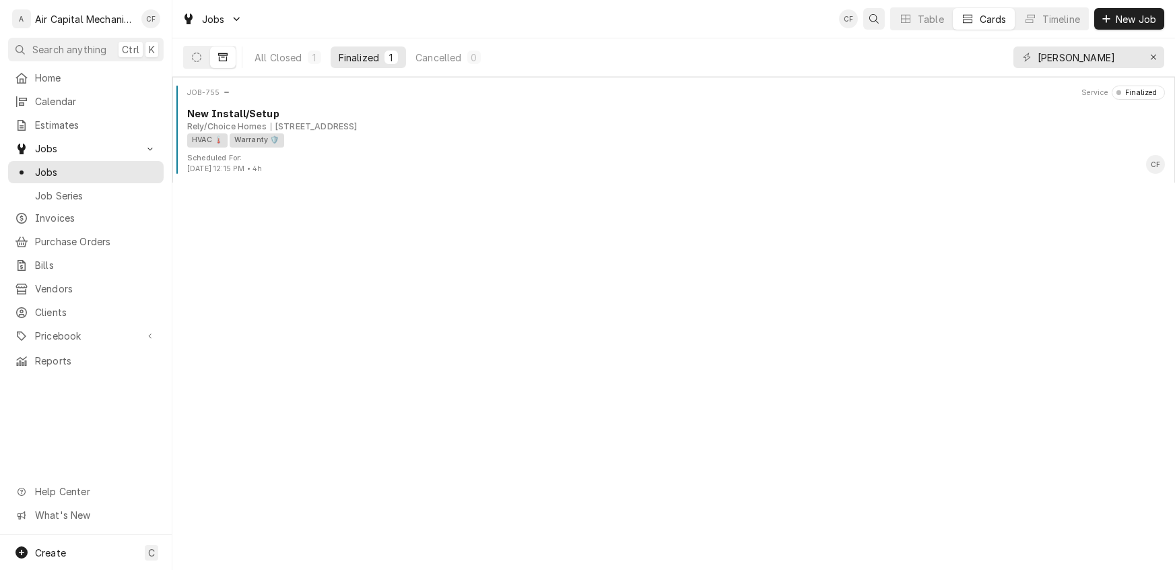
click at [871, 19] on icon "Open search" at bounding box center [874, 18] width 9 height 9
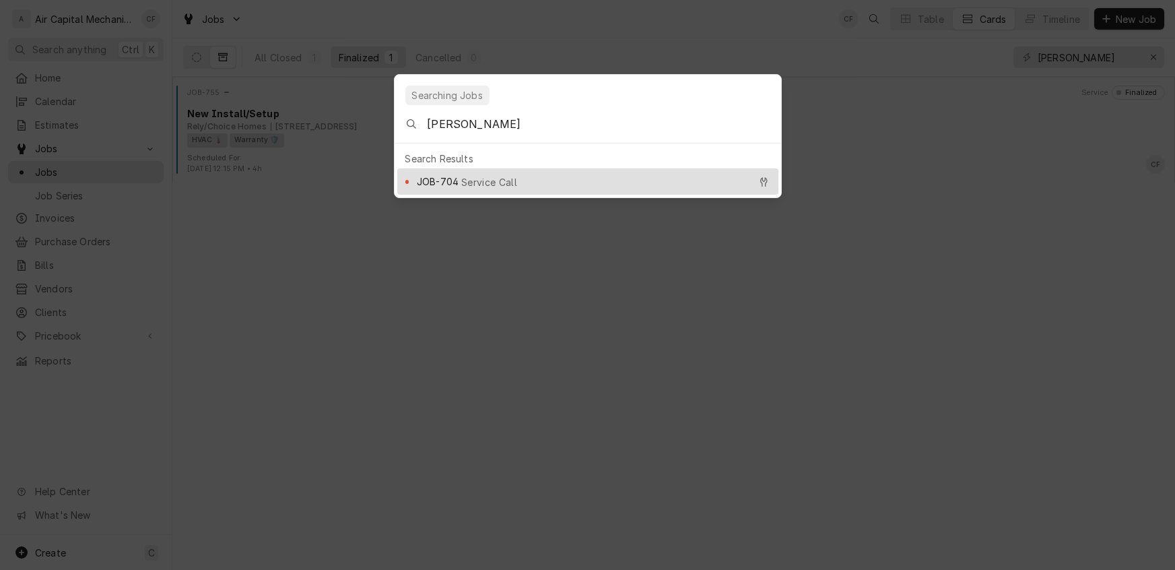
type input "Rob D"
click at [432, 178] on span "JOB-704" at bounding box center [438, 181] width 42 height 14
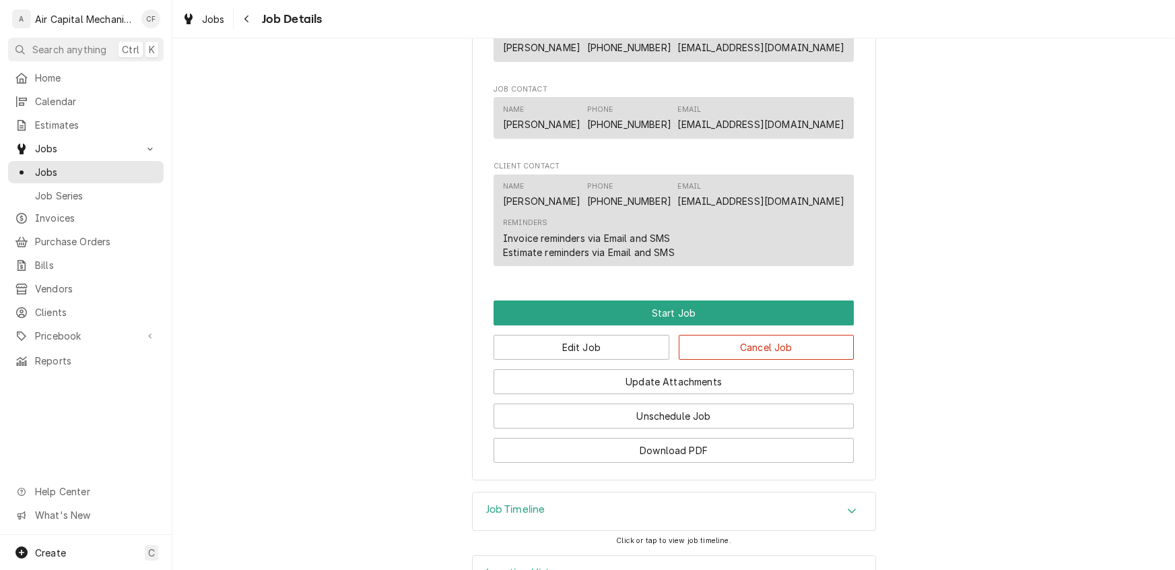
scroll to position [791, 0]
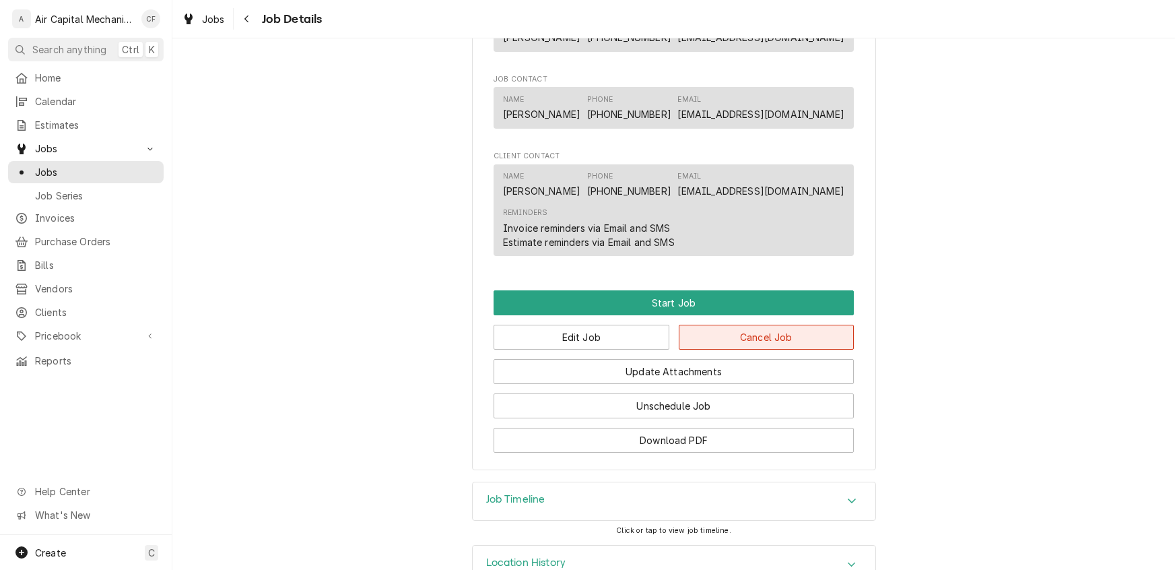
click at [791, 350] on button "Cancel Job" at bounding box center [767, 337] width 176 height 25
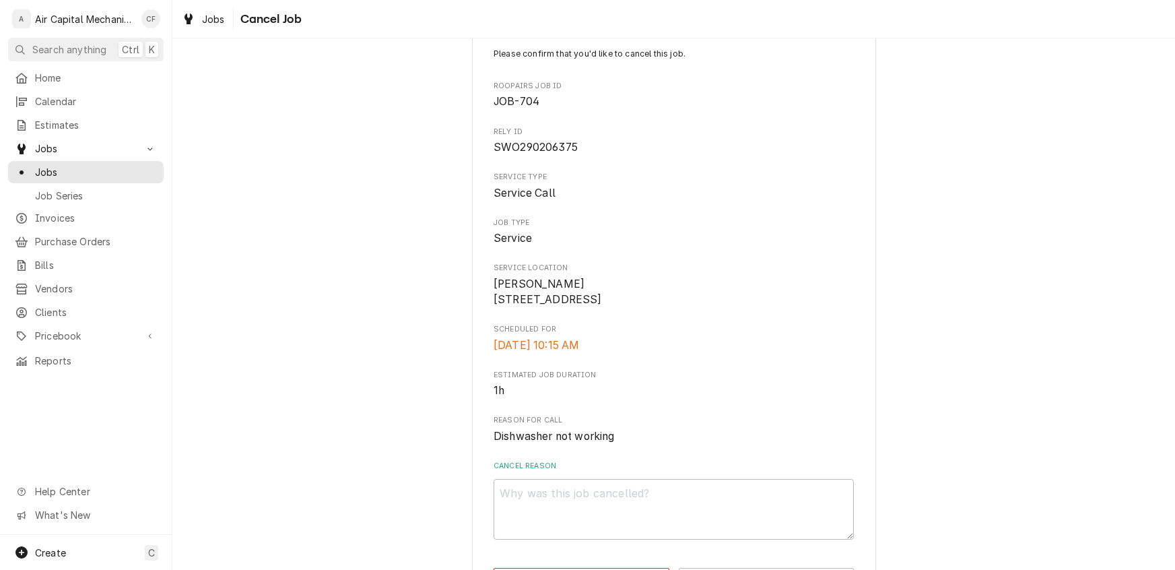
scroll to position [100, 0]
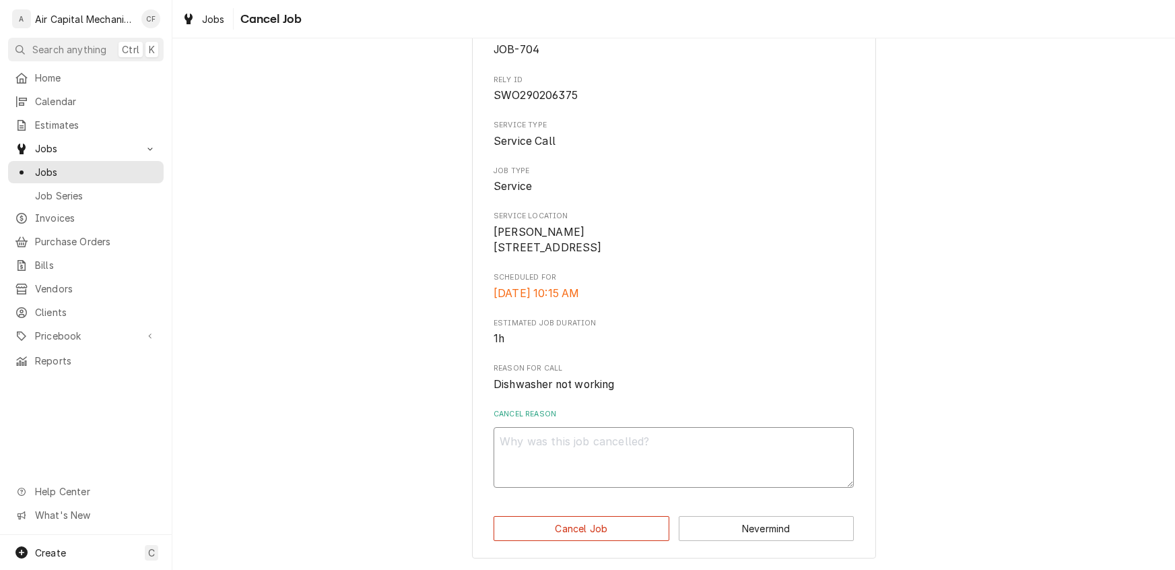
click at [547, 442] on textarea "Cancel Reason" at bounding box center [674, 457] width 360 height 61
type textarea "x"
type textarea "R"
type textarea "x"
type textarea "Re"
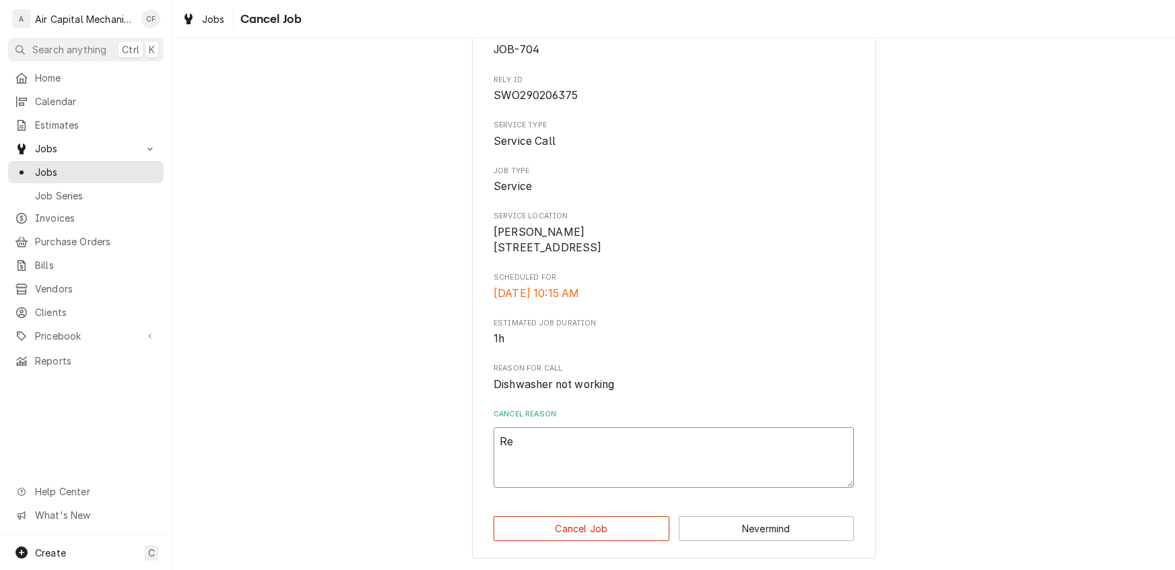
type textarea "x"
type textarea "Rel"
type textarea "x"
type textarea "Rely"
type textarea "x"
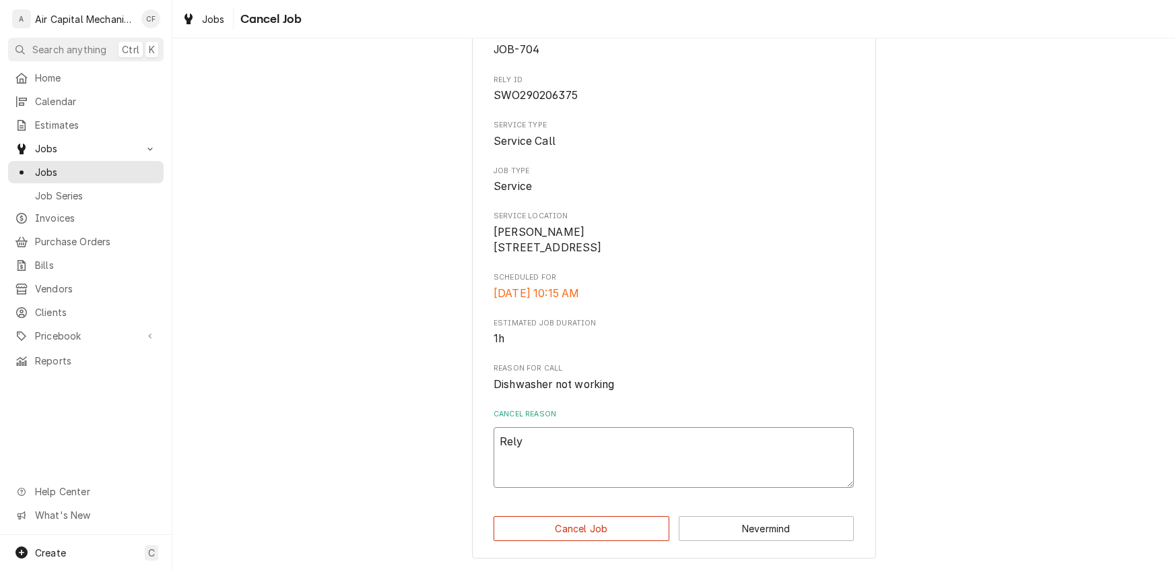
type textarea "Rely"
type textarea "x"
type textarea "Rely h"
type textarea "x"
type textarea "Rely ho"
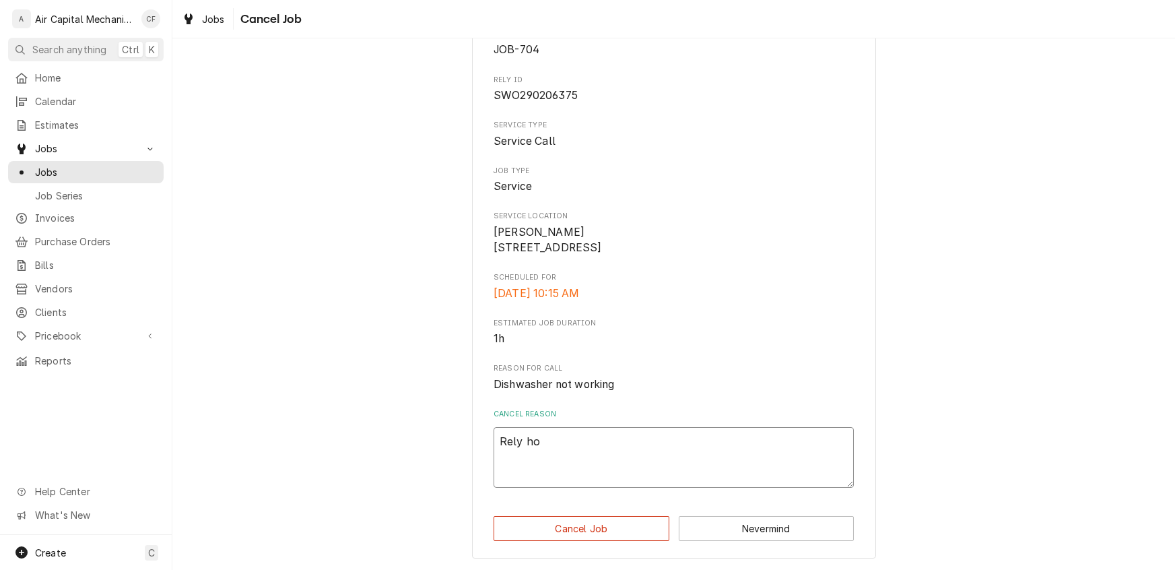
type textarea "x"
type textarea "Rely hom"
type textarea "x"
type textarea "Rely home"
type textarea "x"
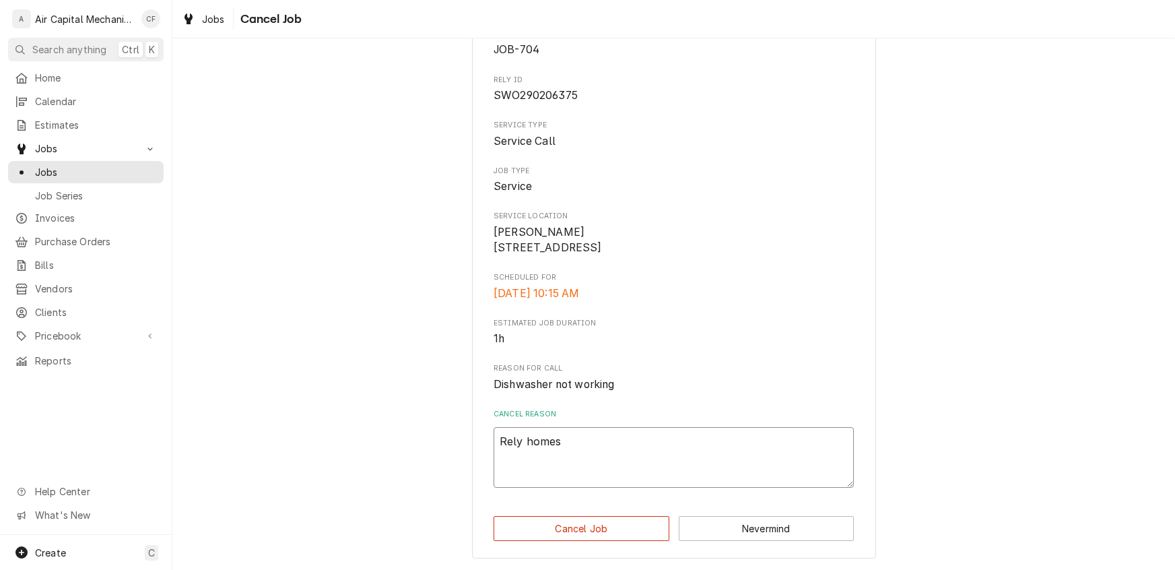
type textarea "Rely"
type textarea "x"
type textarea "Rely Homes"
type textarea "x"
type textarea "Rely Homes b"
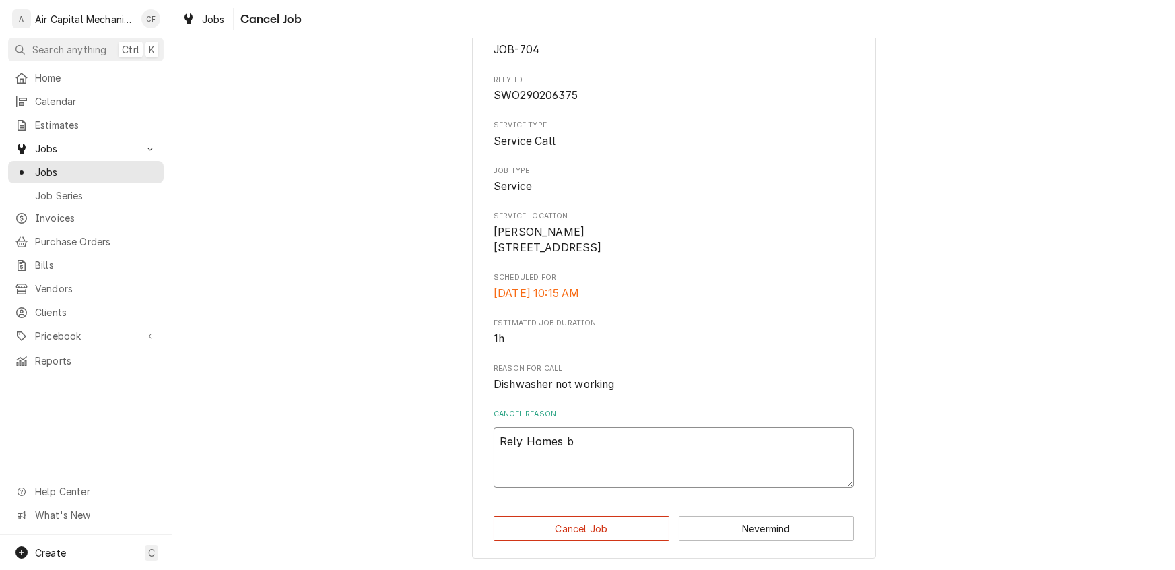
type textarea "x"
type textarea "Rely Homes bo"
type textarea "x"
type textarea "Rely Homes bou"
type textarea "x"
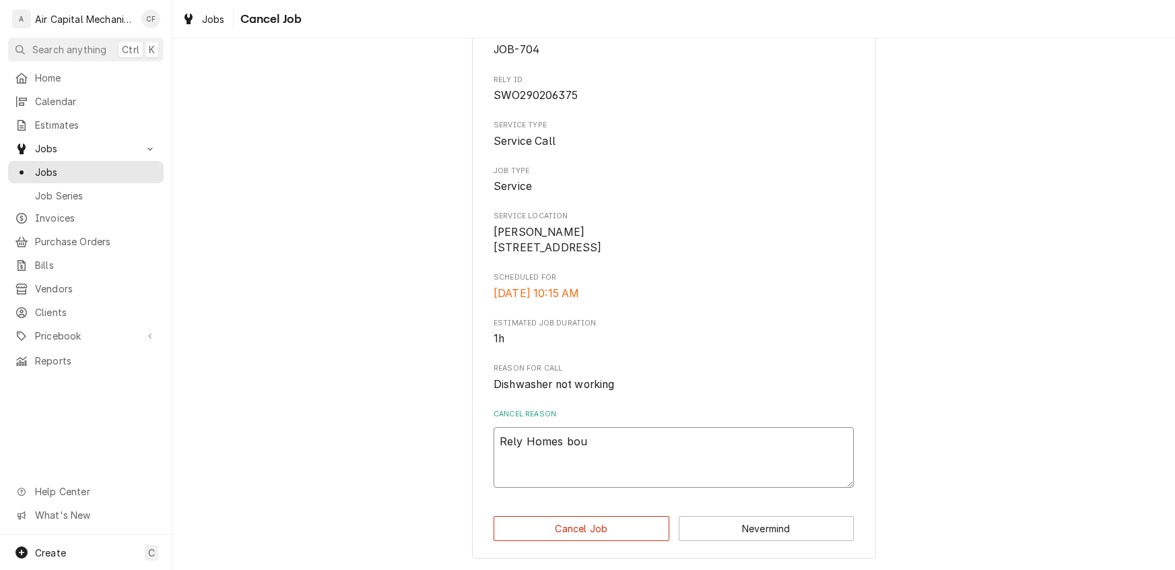
type textarea "Rely Homes boug"
type textarea "x"
type textarea "Rely Homes bough"
type textarea "x"
type textarea "Rely Homes bought"
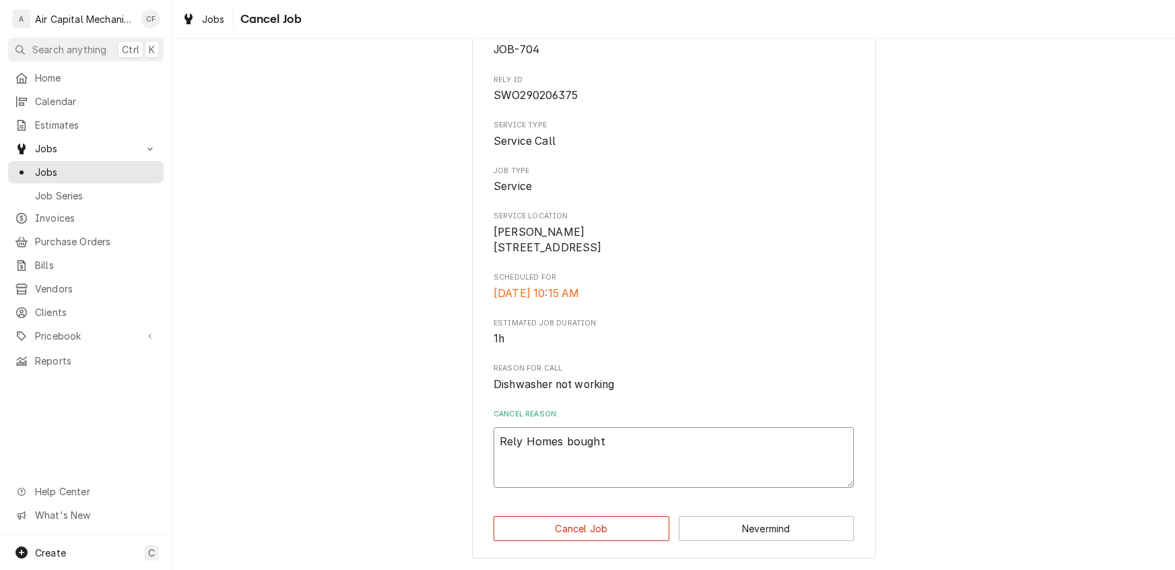
type textarea "x"
type textarea "Rely Homes bought"
type textarea "x"
type textarea "Rely Homes bought h"
type textarea "x"
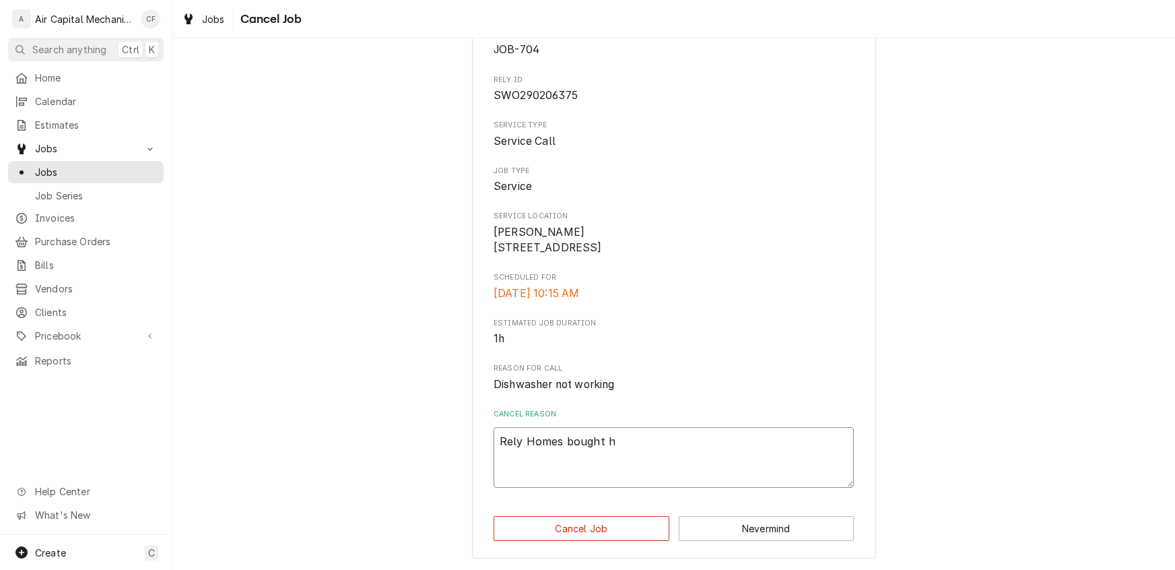
type textarea "Rely Homes bought hi"
type textarea "x"
type textarea "Rely Homes bought him"
type textarea "x"
type textarea "Rely Homes bought him"
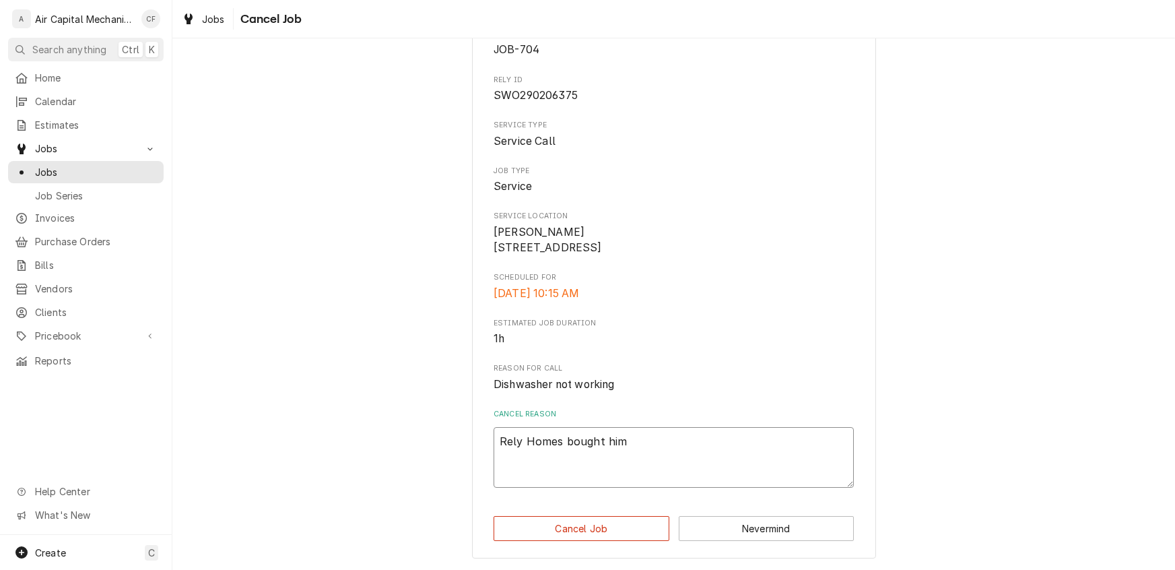
type textarea "x"
type textarea "Rely Homes bought him o"
type textarea "x"
type textarea "Rely Homes bought him ou"
type textarea "x"
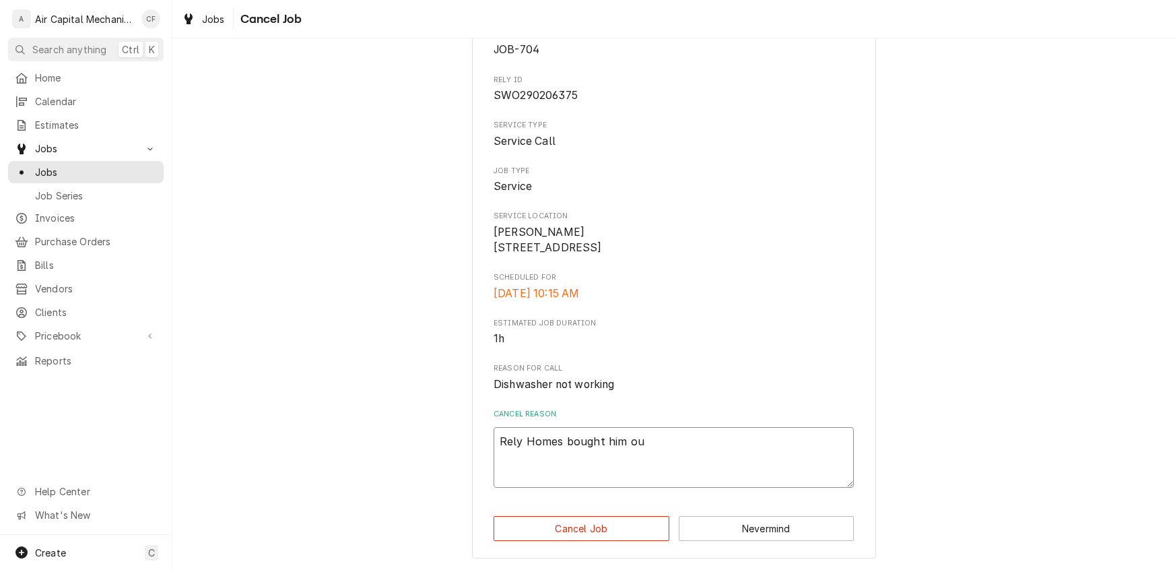
type textarea "Rely Homes bought him out"
type textarea "x"
type textarea "Rely Homes bought him out."
type textarea "x"
type textarea "Rely Homes bought him out."
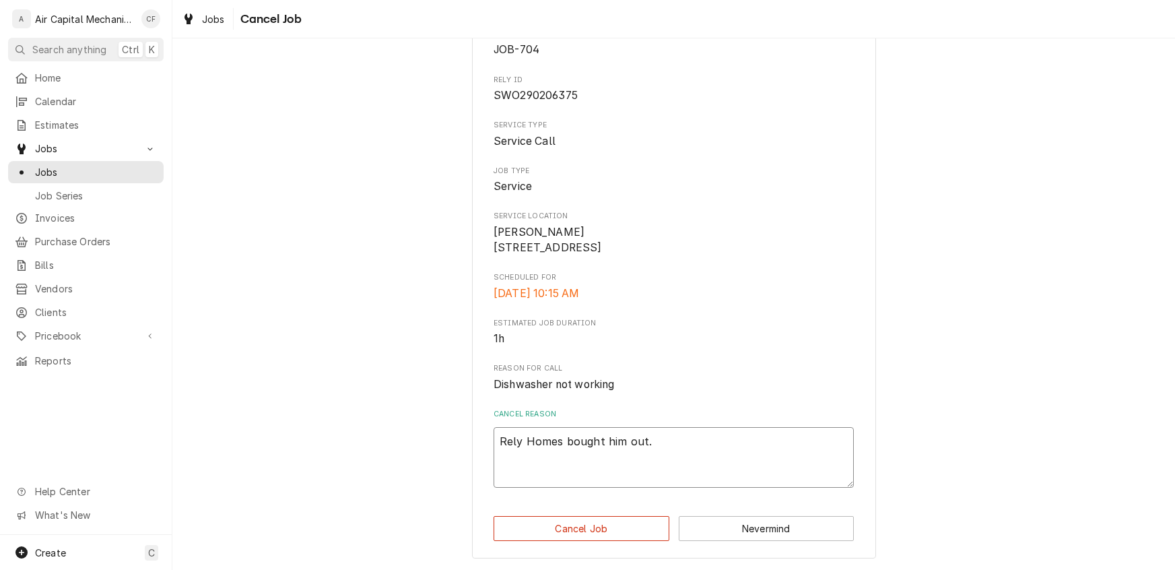
type textarea "x"
type textarea "Rely Homes bought him out."
type textarea "x"
type textarea "Rely Homes bought him out. l"
type textarea "x"
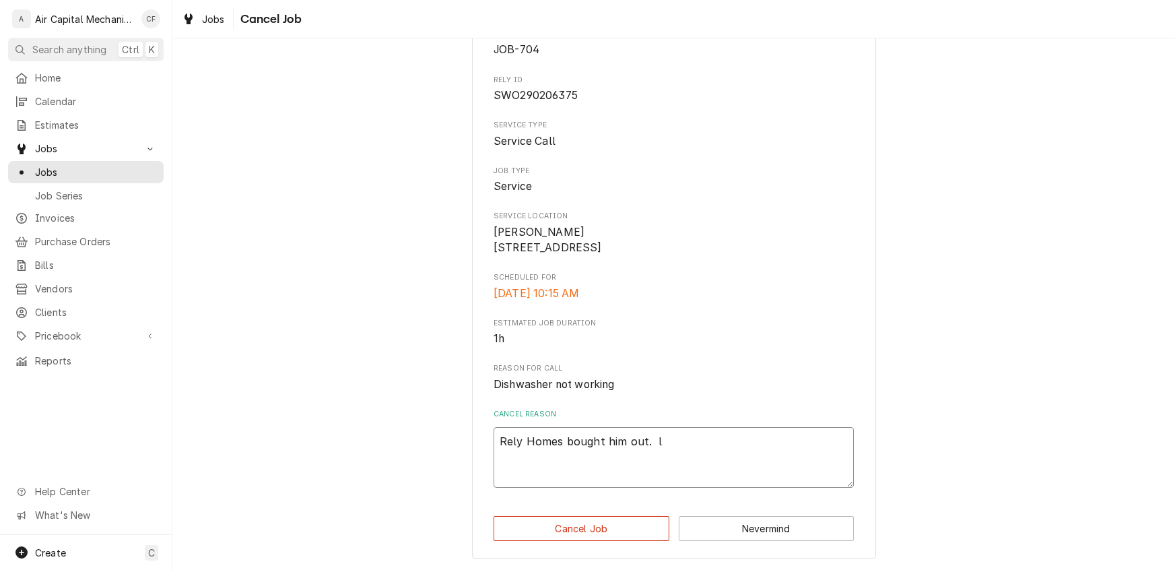
type textarea "Rely Homes bought him out. lo"
type textarea "x"
type textarea "Rely Homes bought him out. los"
type textarea "x"
type textarea "Rely Homes bought him out. lost"
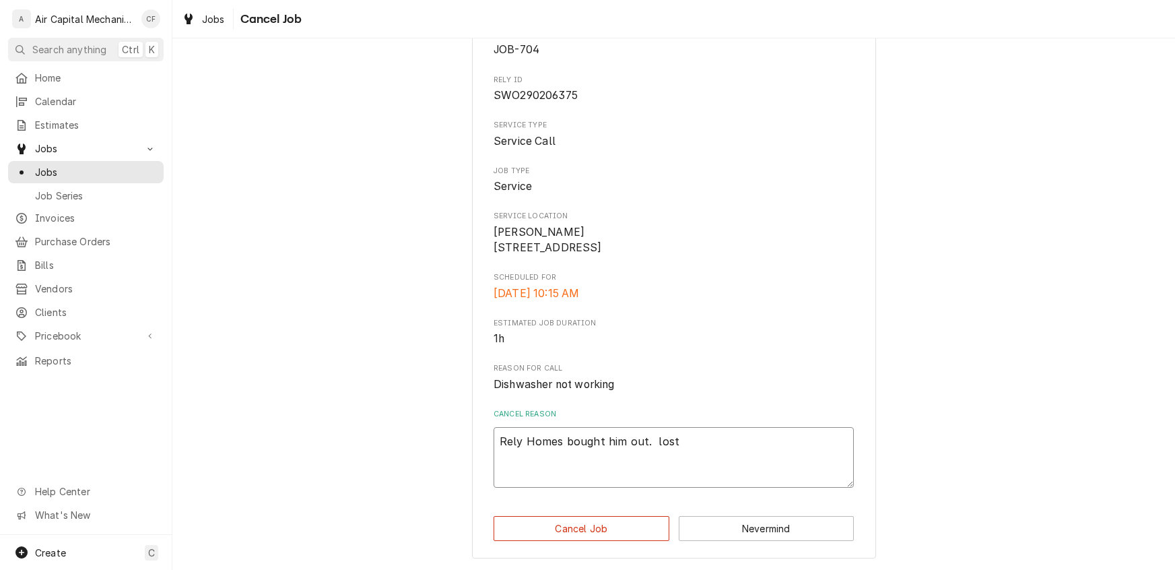
type textarea "x"
type textarea "Rely Homes bought him out. lost"
type textarea "x"
type textarea "Rely Homes bought him out. lost m"
type textarea "x"
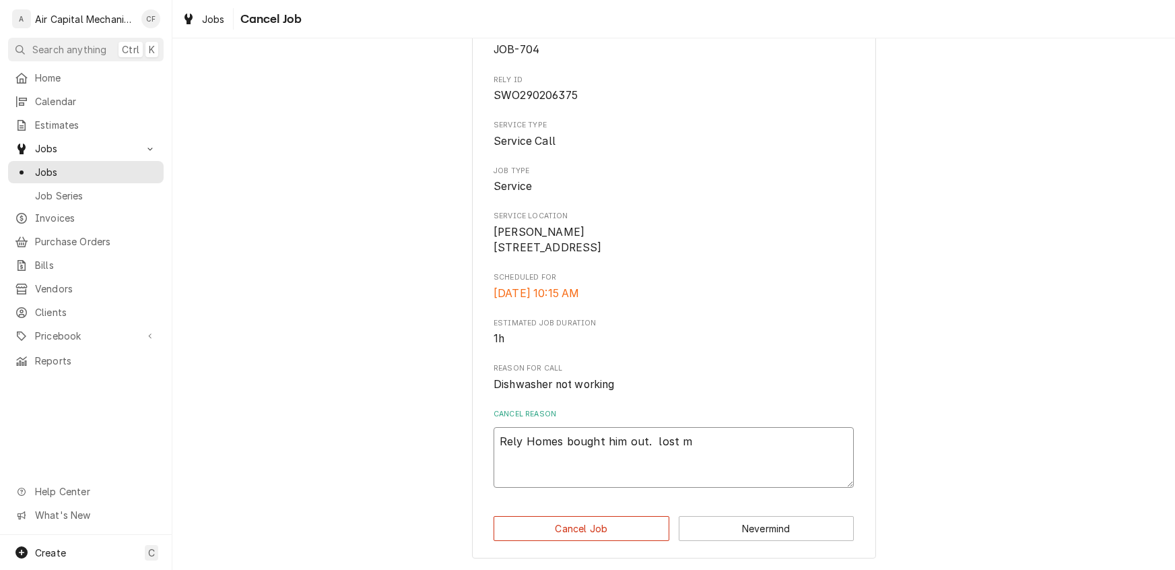
type textarea "Rely Homes bought him out. lost mo"
type textarea "x"
type textarea "Rely Homes bought him out. lost mon"
type textarea "x"
type textarea "Rely Homes bought him out. lost mone"
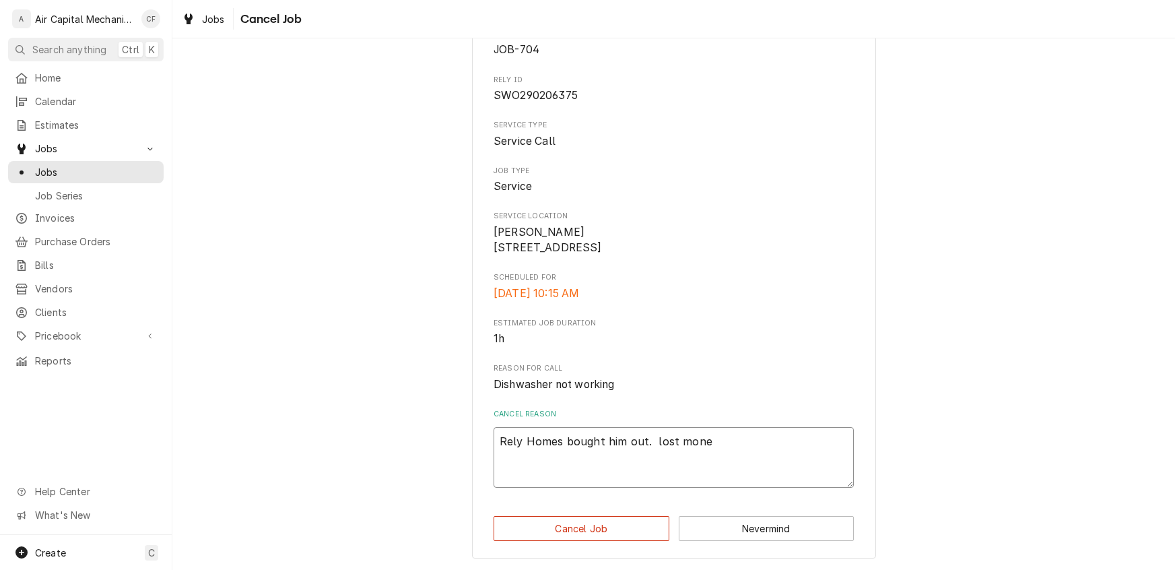
type textarea "x"
type textarea "Rely Homes bought him out. lost money"
type textarea "x"
type textarea "Rely Homes bought him out. lost money"
type textarea "x"
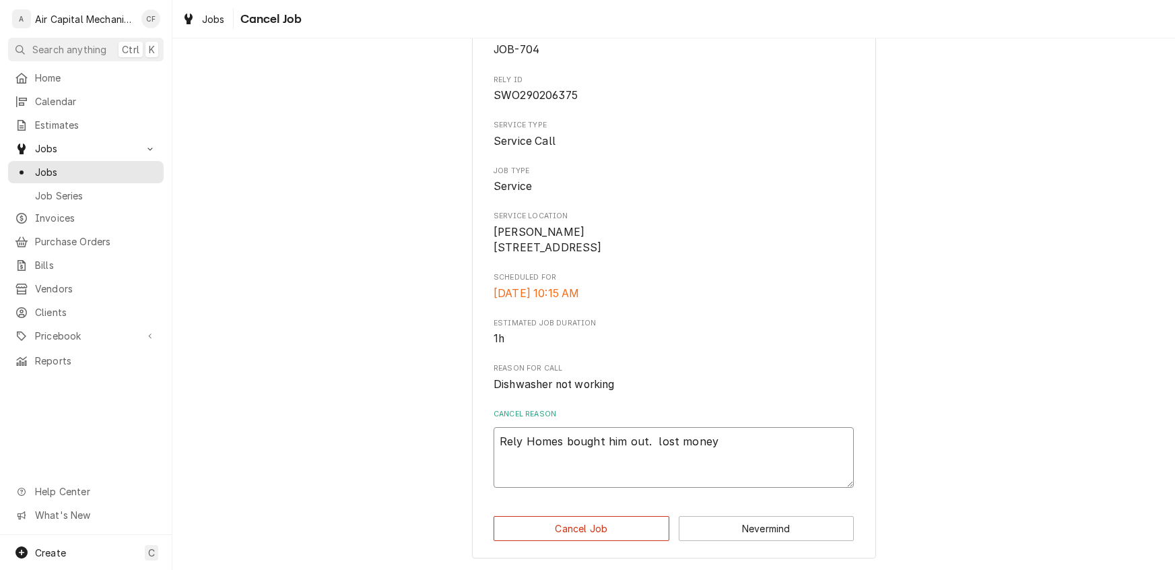
type textarea "Rely Homes bought him out. lost money o"
type textarea "x"
type textarea "Rely Homes bought him out. lost money on"
type textarea "x"
type textarea "Rely Homes bought him out. lost money on"
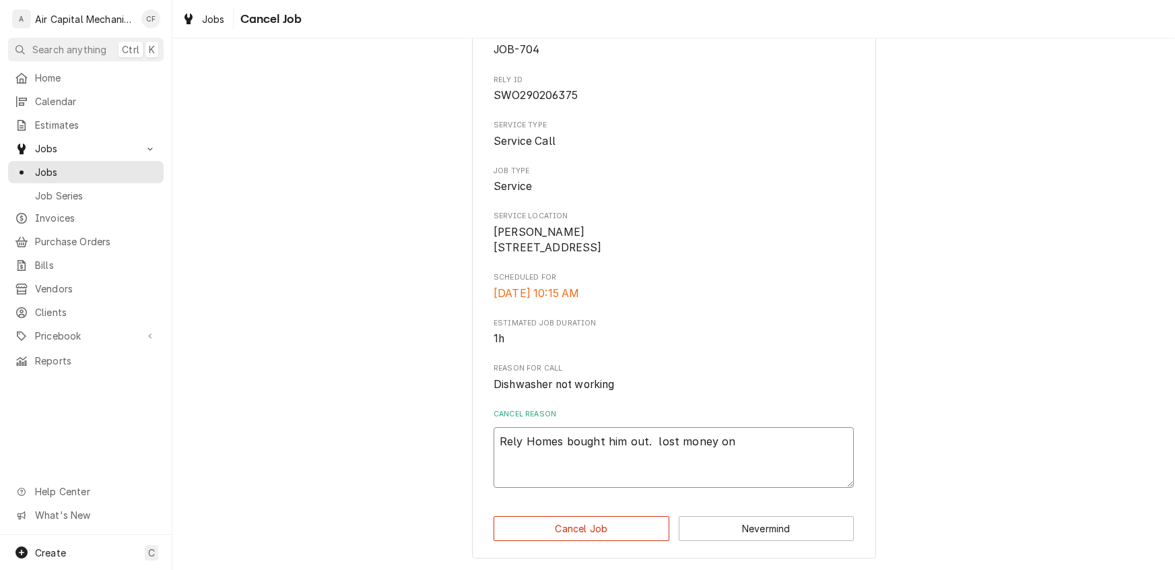
type textarea "x"
type textarea "Rely Homes bought him out. lost money on t"
type textarea "x"
type textarea "Rely Homes bought him out. lost money on th"
type textarea "x"
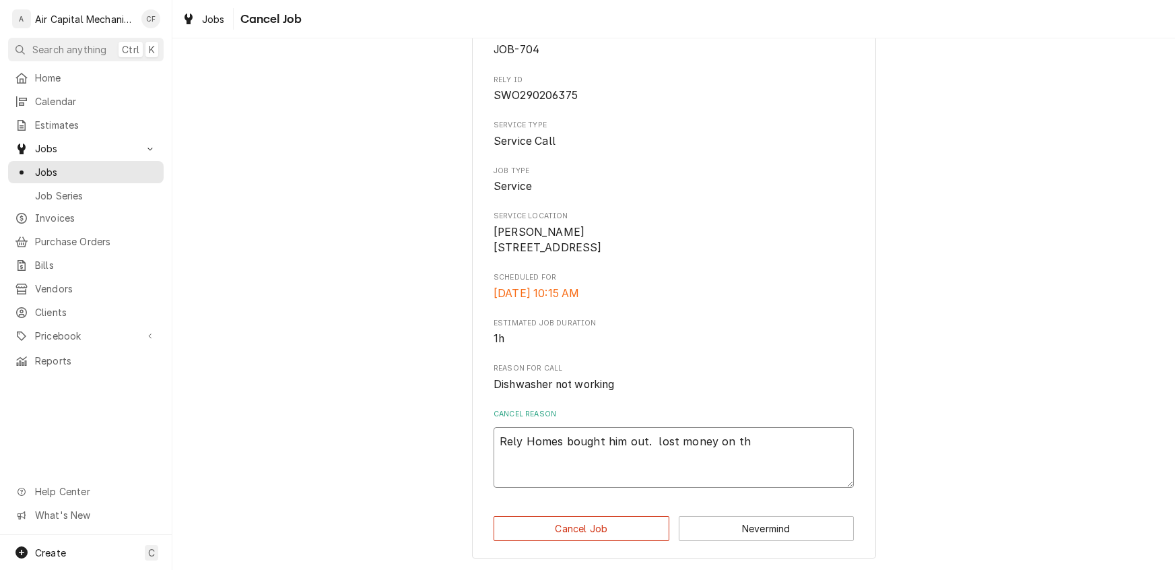
type textarea "Rely Homes bought him out. lost money on thi"
type textarea "x"
type textarea "Rely Homes bought him out. lost money on this"
type textarea "x"
type textarea "Rely Homes bought him out. lost money on this"
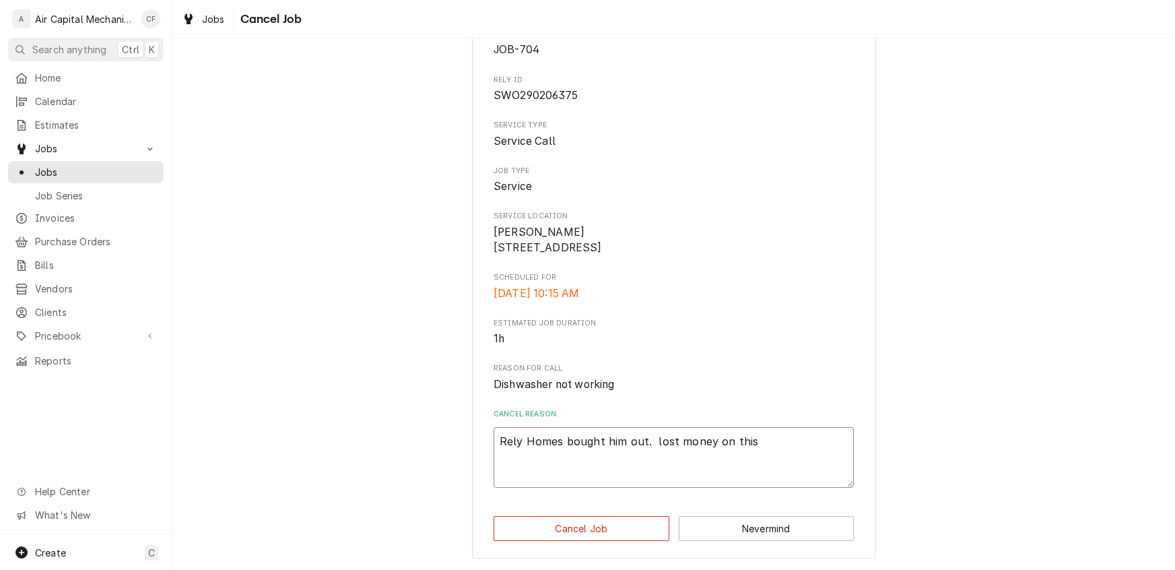
type textarea "x"
type textarea "Rely Homes bought him out. lost money on this j"
type textarea "x"
type textarea "Rely Homes bought him out. lost money on this jo"
type textarea "x"
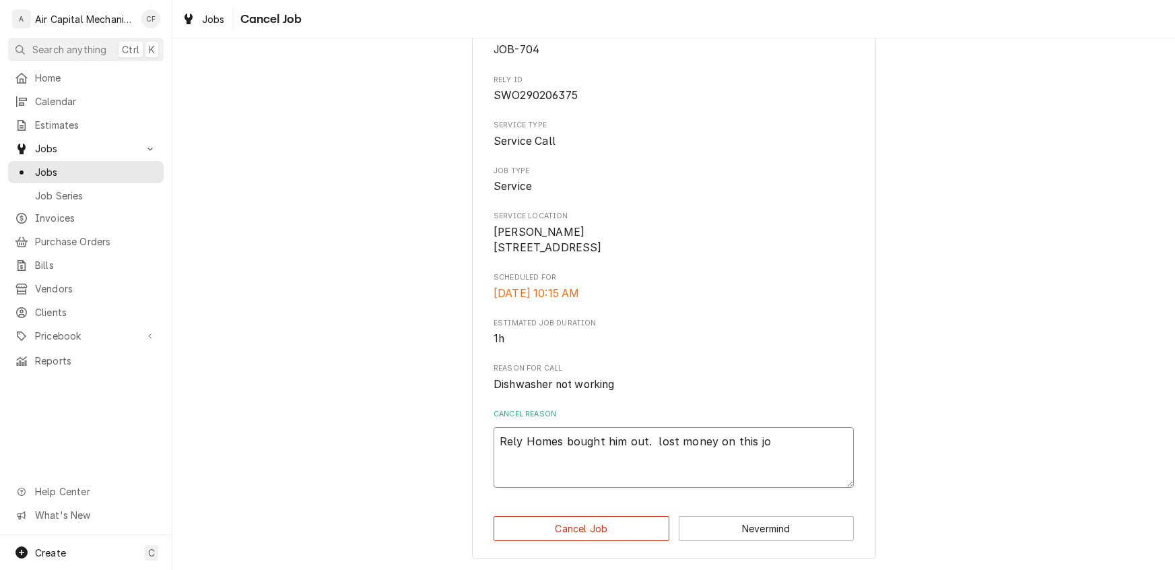
type textarea "Rely Homes bought him out. lost money on this job"
type textarea "x"
type textarea "Rely Homes bought him out. lost money on this job."
type textarea "x"
type textarea "Rely Homes bought him out. lost money on this job."
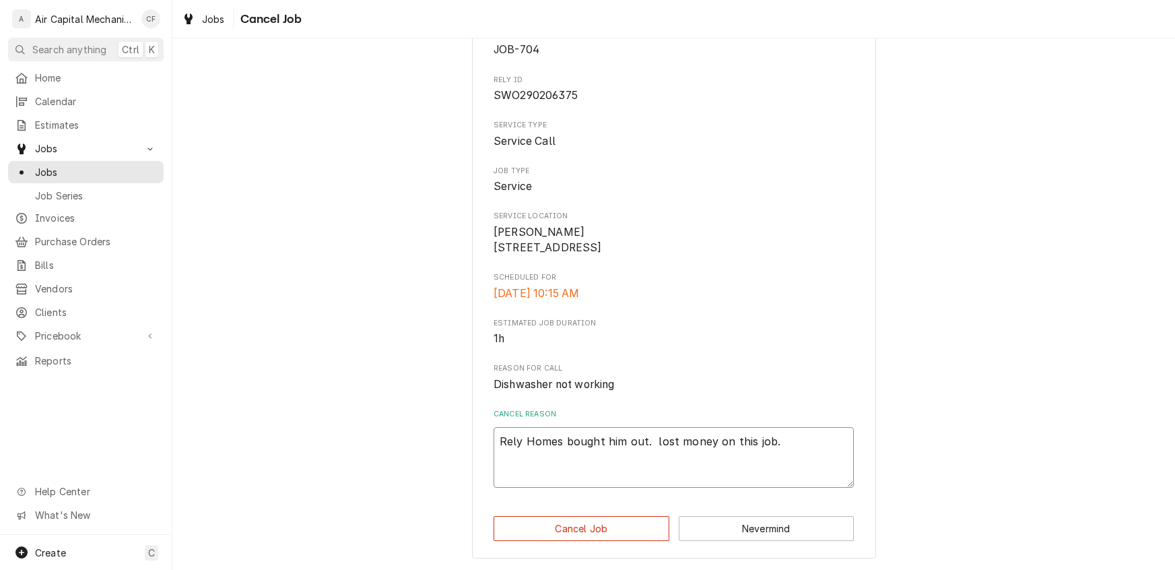
type textarea "x"
type textarea "Rely Homes bought him out. lost money on this job."
type textarea "x"
type textarea "Rely Homes bought him out. lost money on this job. Y"
type textarea "x"
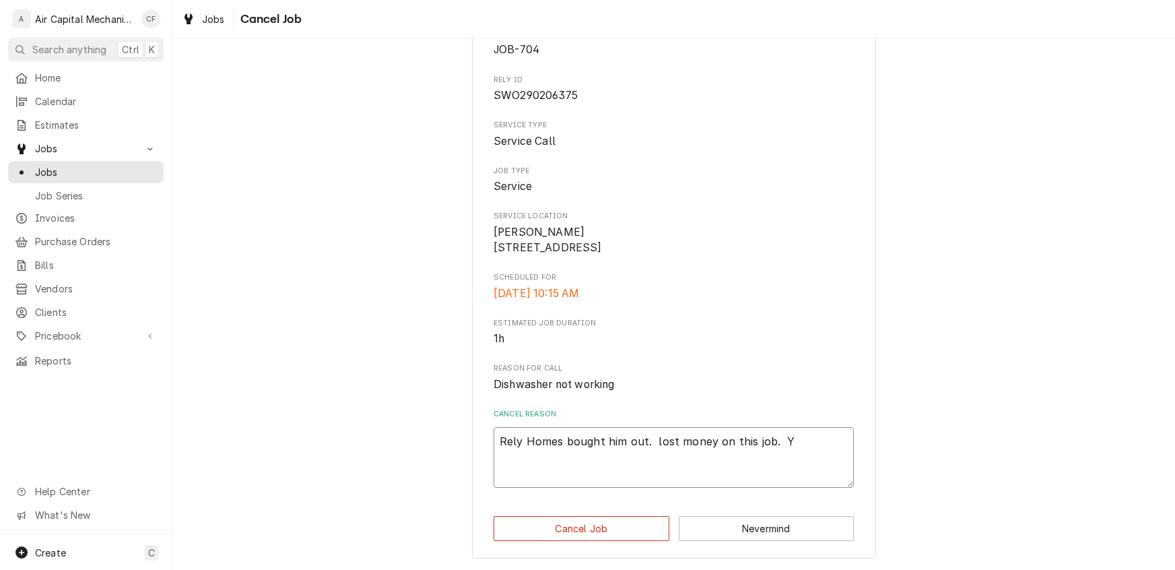
type textarea "Rely Homes bought him out. lost money on this job. Yo"
type textarea "x"
type textarea "Rely Homes bought him out. lost money on this job. You"
type textarea "x"
type textarea "Rely Homes bought him out. lost money on this job. You"
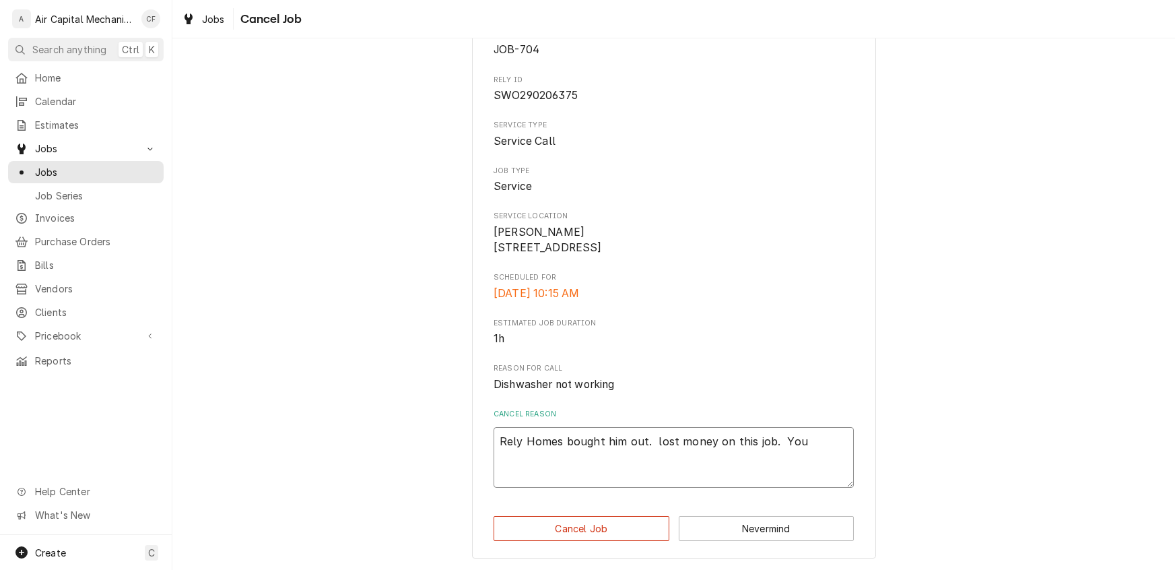
type textarea "x"
type textarea "Rely Homes bought him out. lost money on this job. You d"
type textarea "x"
type textarea "Rely Homes bought him out. lost money on this job. You di"
type textarea "x"
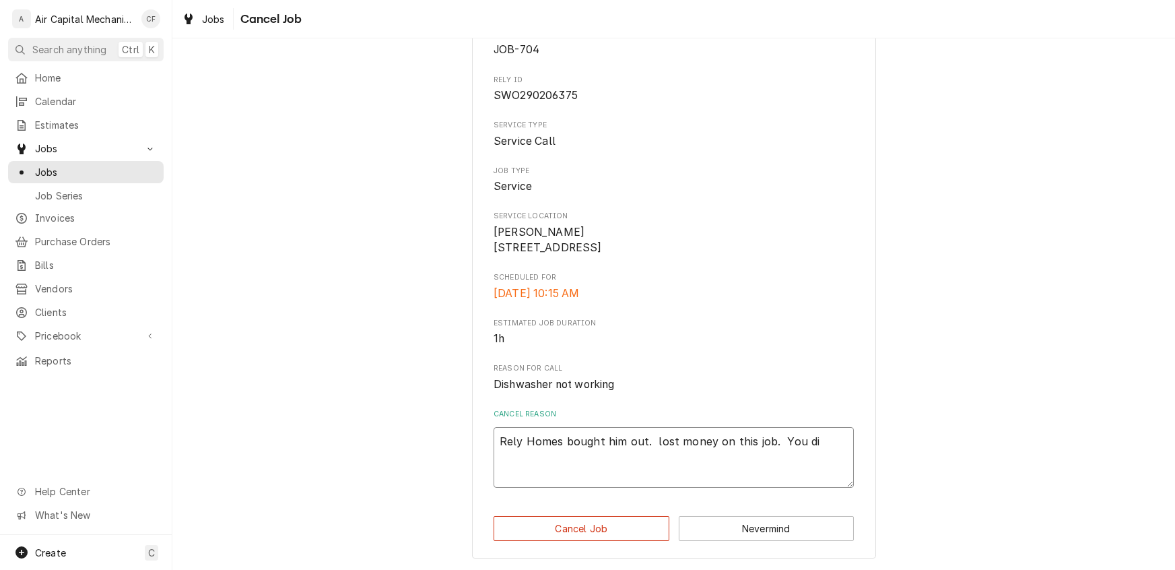
type textarea "Rely Homes bought him out. lost money on this job. You did"
type textarea "x"
type textarea "Rely Homes bought him out. lost money on this job. You did"
type textarea "x"
type textarea "Rely Homes bought him out. lost money on this job. You did j"
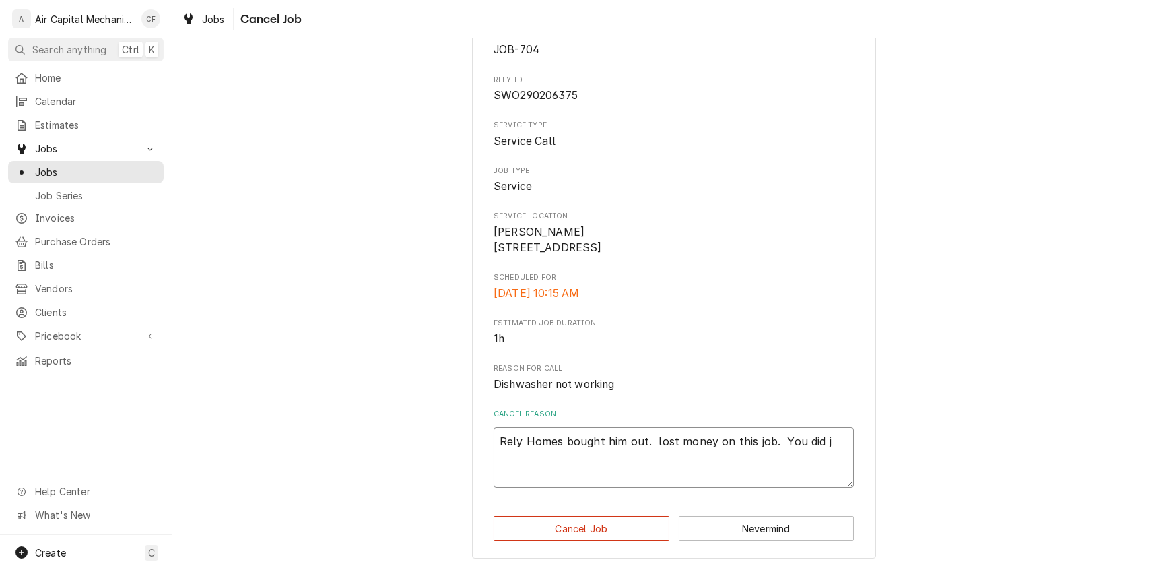
type textarea "x"
type textarea "Rely Homes bought him out. lost money on this job. You did jo"
type textarea "x"
type textarea "Rely Homes bought him out. lost money on this job. You did job"
type textarea "x"
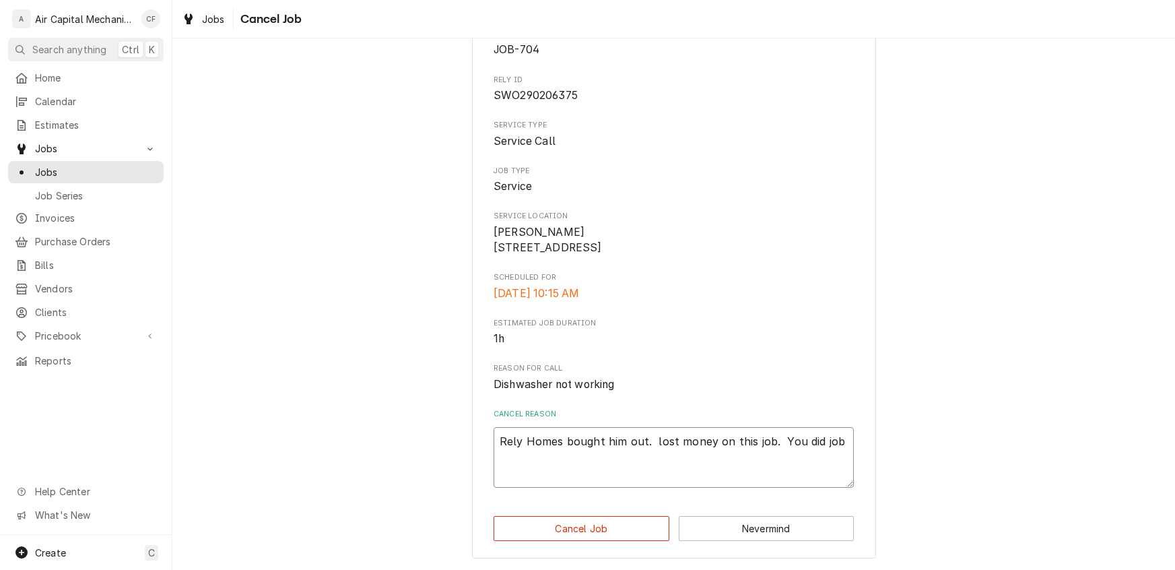
type textarea "Rely Homes bought him out. lost money on this job. You did job"
type textarea "x"
type textarea "Rely Homes bought him out. lost money on this job. You did job t"
type textarea "x"
type textarea "Rely Homes bought him out. lost money on this job. You did job"
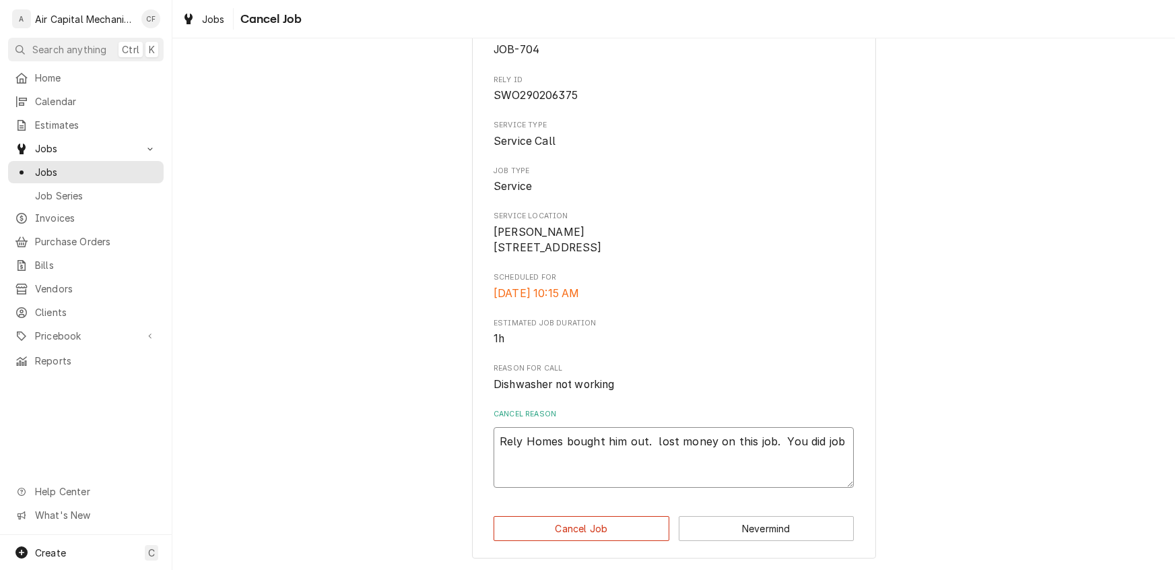
type textarea "x"
type textarea "Rely Homes bought him out. lost money on this job. You did job i"
type textarea "x"
type textarea "Rely Homes bought him out. lost money on this job. You did job in"
type textarea "x"
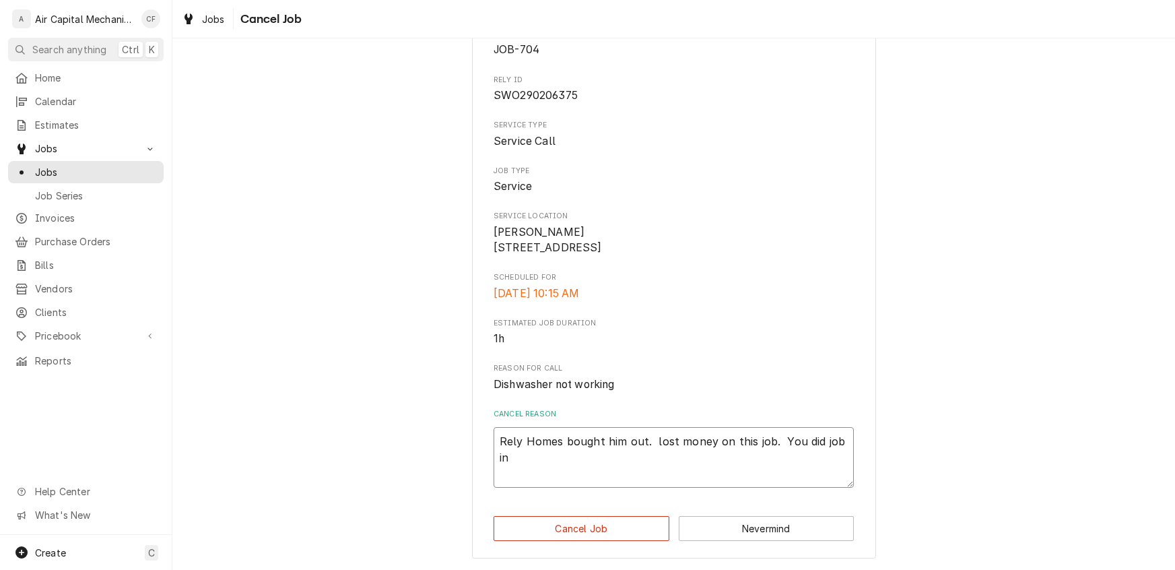
type textarea "Rely Homes bought him out. lost money on this job. You did job int"
type textarea "x"
type textarea "Rely Homes bought him out. lost money on this job. You did job inta"
type textarea "x"
type textarea "Rely Homes bought him out. lost money on this job. You did job intal"
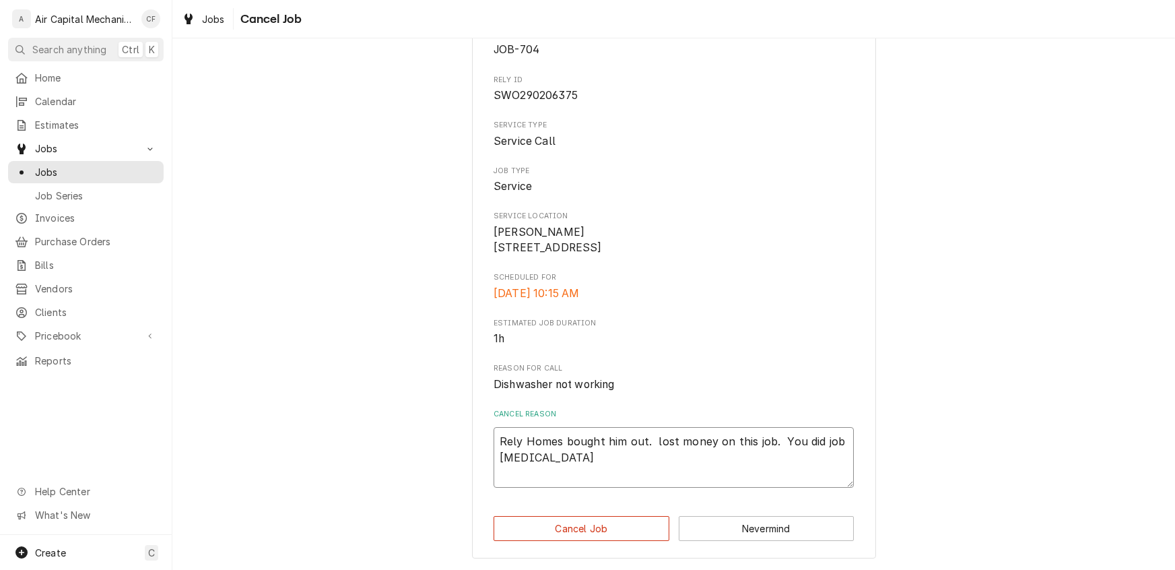
type textarea "x"
type textarea "Rely Homes bought him out. lost money on this job. You did job intall"
type textarea "x"
type textarea "Rely Homes bought him out. lost money on this job. You did job intalle"
type textarea "x"
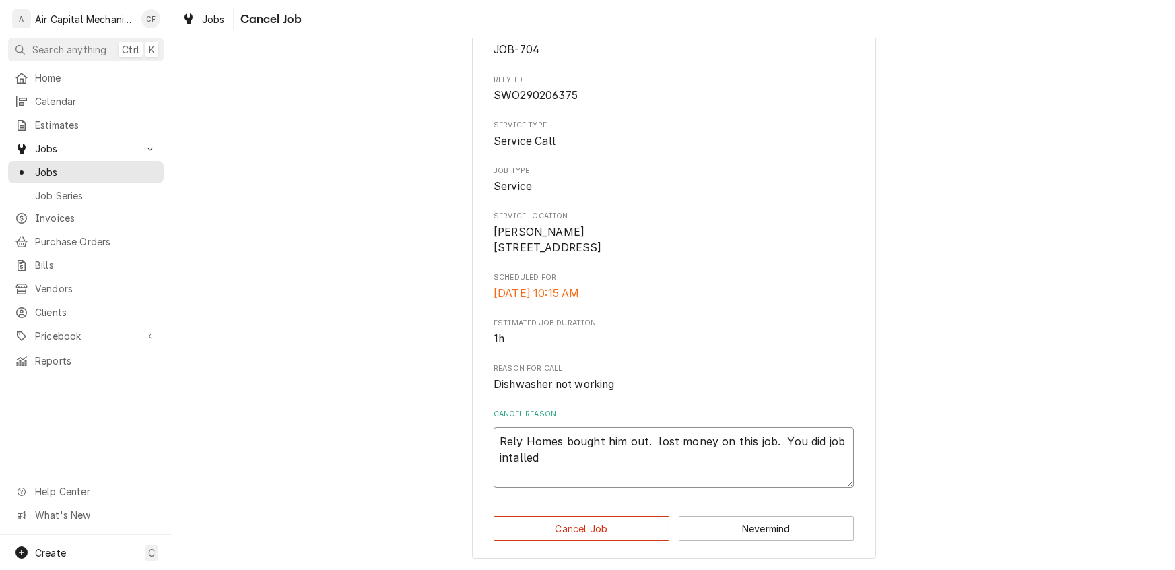
type textarea "Rely Homes bought him out. lost money on this job. You did job"
type textarea "x"
type textarea "Rely Homes bought him out. lost money on this job. You did job installed"
type textarea "x"
type textarea "Rely Homes bought him out. lost money on this job. You did job installed a"
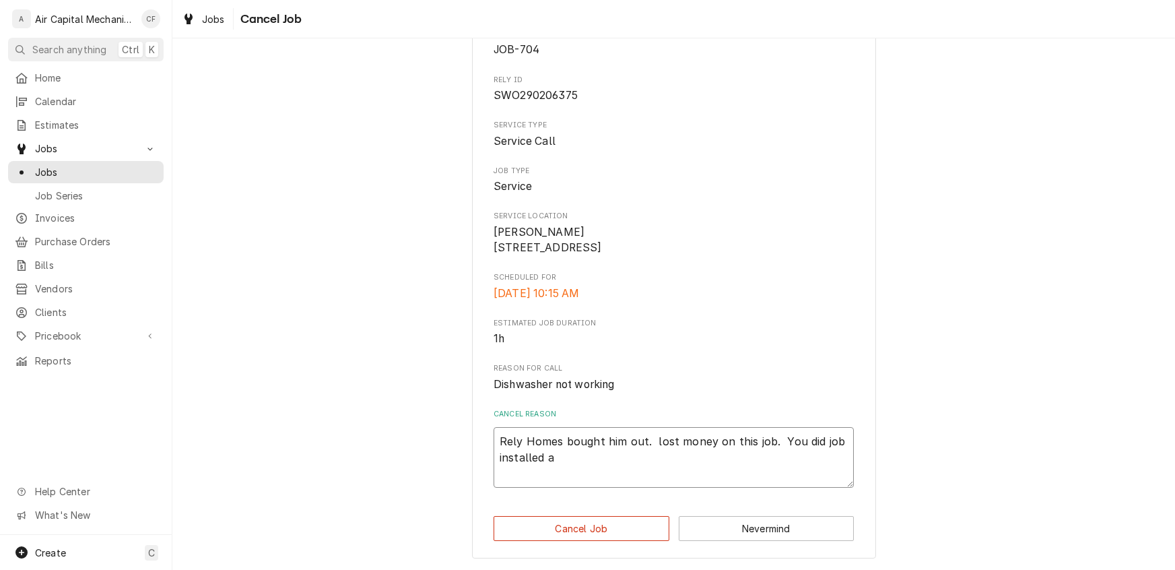
type textarea "x"
type textarea "Rely Homes bought him out. lost money on this job. You did job installed a"
type textarea "x"
type textarea "Rely Homes bought him out. lost money on this job. You did job installed a b"
type textarea "x"
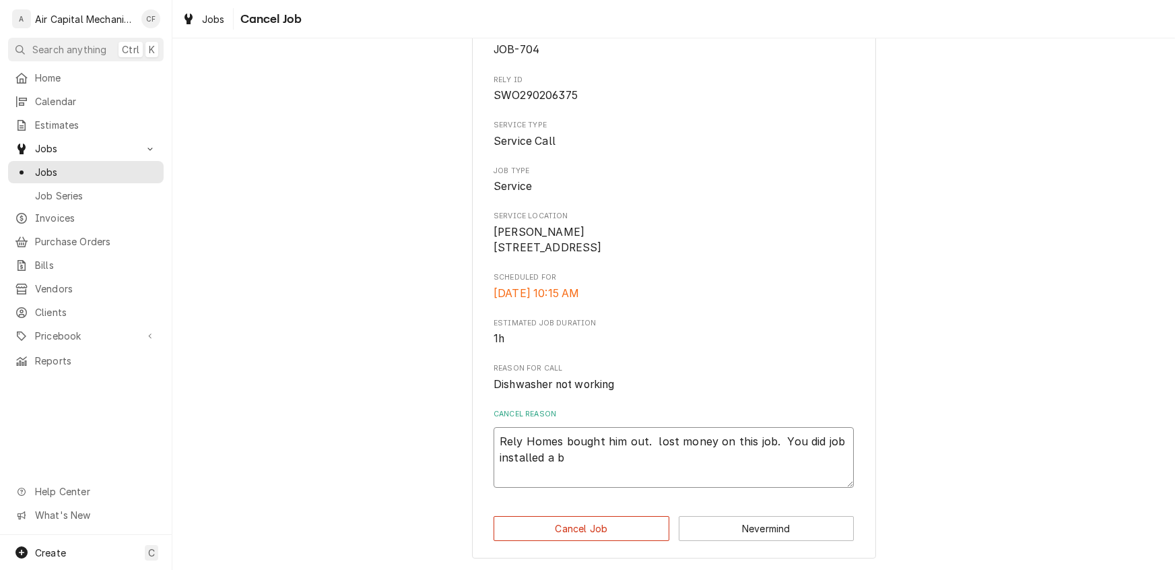
type textarea "Rely Homes bought him out. lost money on this job. You did job installed a bo"
type textarea "x"
type textarea "Rely Homes bought him out. lost money on this job. You did job installed a boa"
type textarea "x"
type textarea "Rely Homes bought him out. lost money on this job. You did job installed a boar"
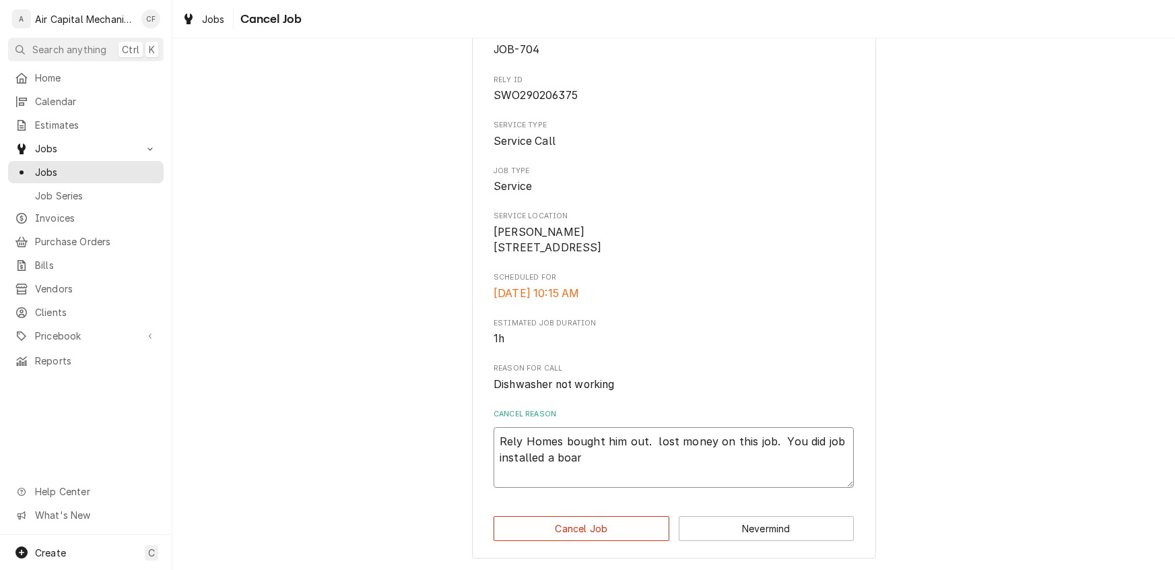
type textarea "x"
type textarea "Rely Homes bought him out. lost money on this job. You did job installed a board"
type textarea "x"
type textarea "Rely Homes bought him out. lost money on this job. You did job installed a board"
type textarea "x"
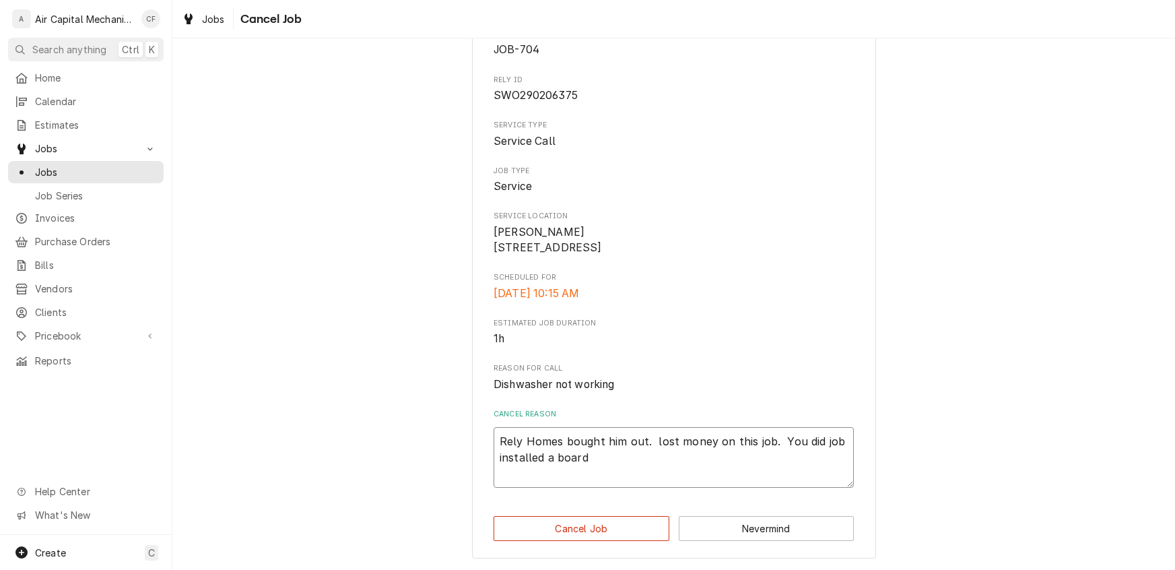
type textarea "Rely Homes bought him out. lost money on this job. You did job installed a boar…"
type textarea "x"
type textarea "Rely Homes bought him out. lost money on this job. You did job installed a boar…"
type textarea "x"
type textarea "Rely Homes bought him out. lost money on this job. You did job installed a boar…"
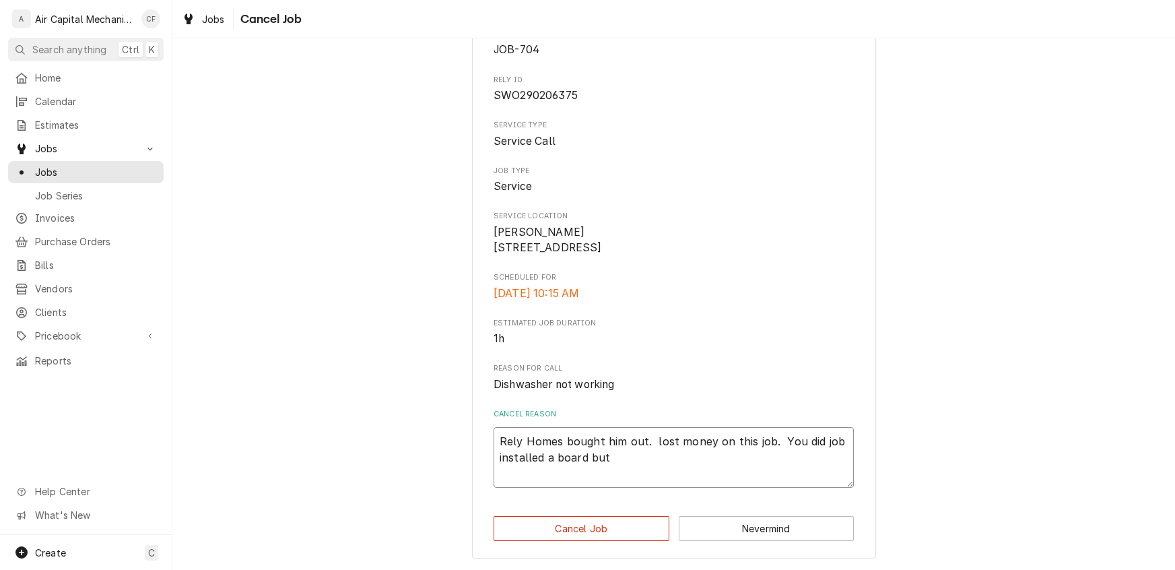
type textarea "x"
type textarea "Rely Homes bought him out. lost money on this job. You did job installed a boar…"
type textarea "x"
type textarea "Rely Homes bought him out. lost money on this job. You did job installed a boar…"
type textarea "x"
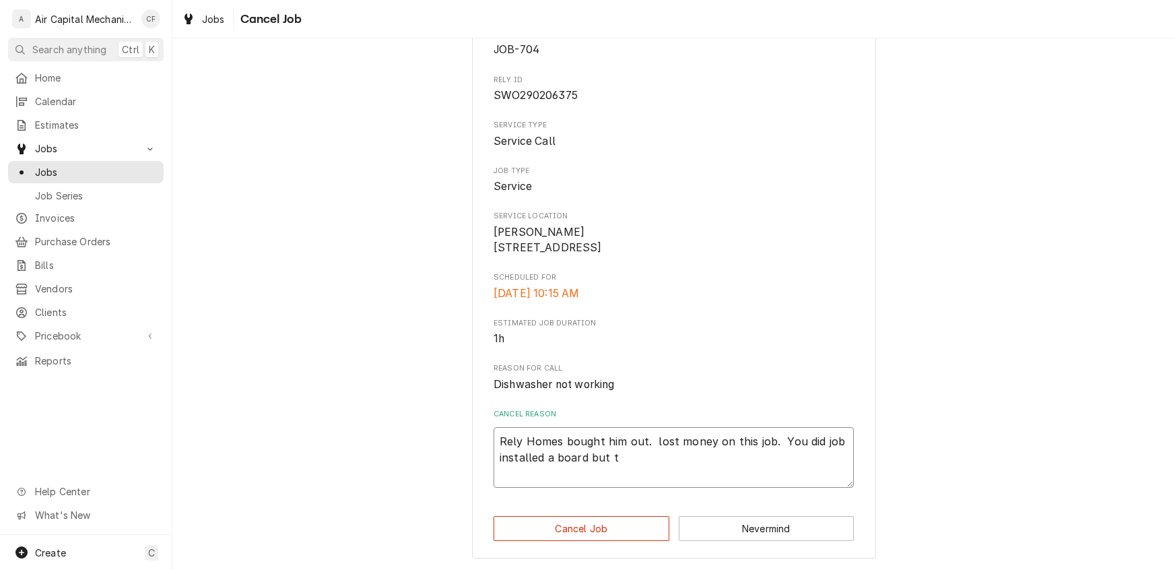
type textarea "Rely Homes bought him out. lost money on this job. You did job installed a boar…"
type textarea "x"
type textarea "Rely Homes bought him out. lost money on this job. You did job installed a boar…"
type textarea "x"
type textarea "Rely Homes bought him out. lost money on this job. You did job installed a boar…"
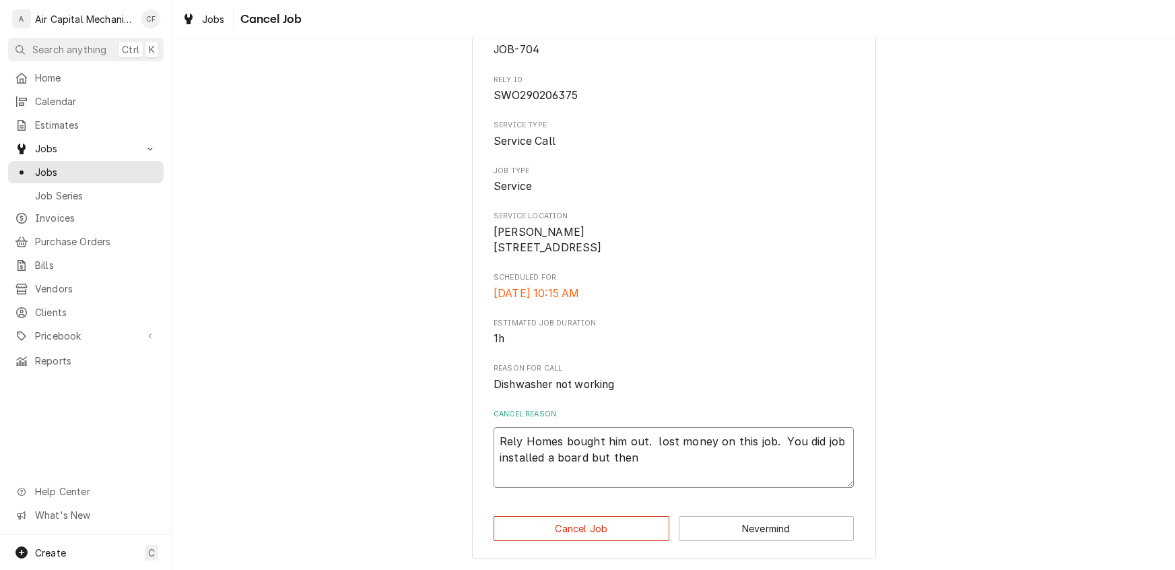
type textarea "x"
type textarea "Rely Homes bought him out. lost money on this job. You did job installed a boar…"
type textarea "x"
type textarea "Rely Homes bought him out. lost money on this job. You did job installed a boar…"
type textarea "x"
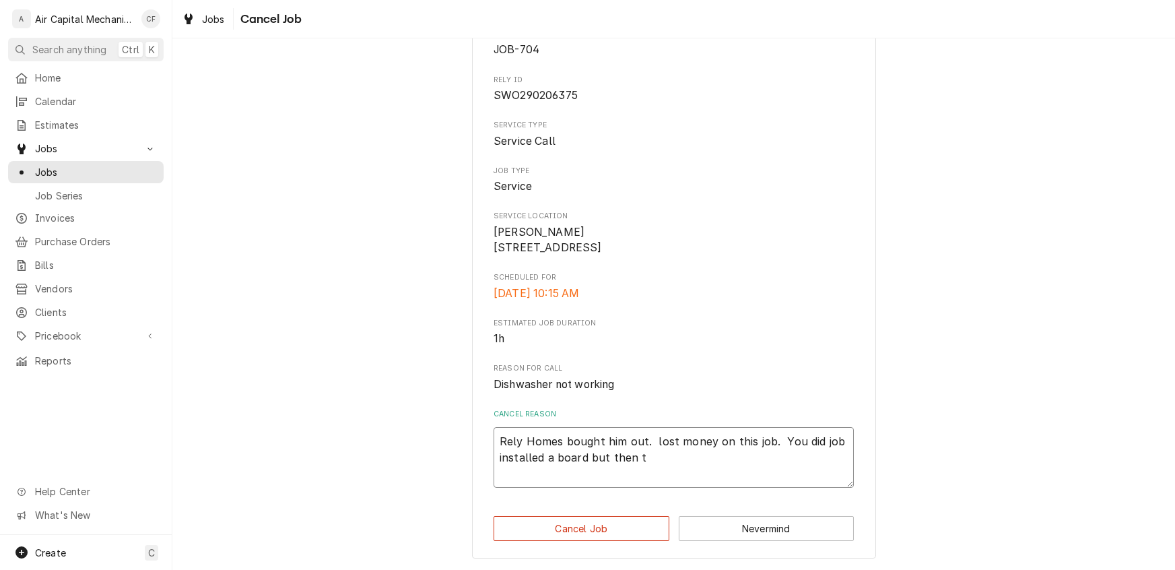
type textarea "Rely Homes bought him out. lost money on this job. You did job installed a boar…"
type textarea "x"
type textarea "Rely Homes bought him out. lost money on this job. You did job installed a boar…"
type textarea "x"
type textarea "Rely Homes bought him out. lost money on this job. You did job installed a boar…"
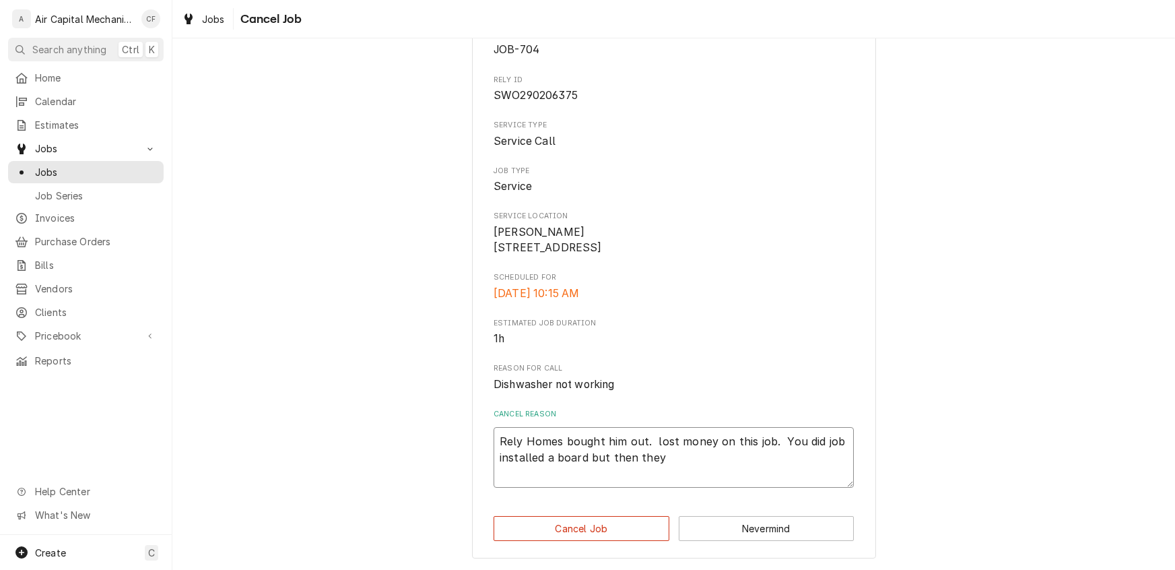
type textarea "x"
type textarea "Rely Homes bought him out. lost money on this job. You did job installed a boar…"
type textarea "x"
type textarea "Rely Homes bought him out. lost money on this job. You did job installed a boar…"
type textarea "x"
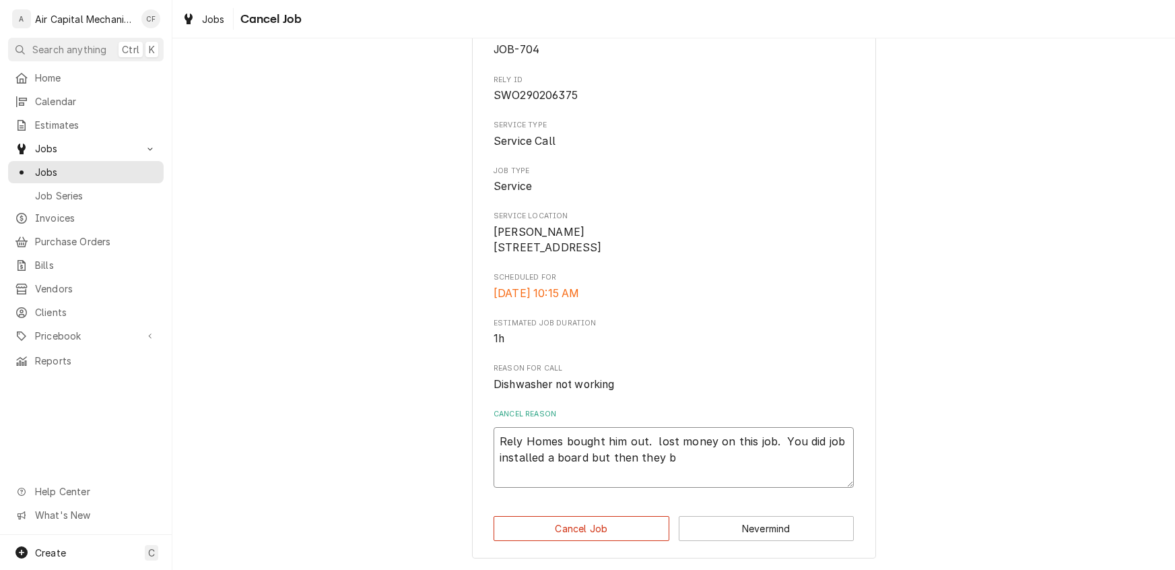
type textarea "Rely Homes bought him out. lost money on this job. You did job installed a boar…"
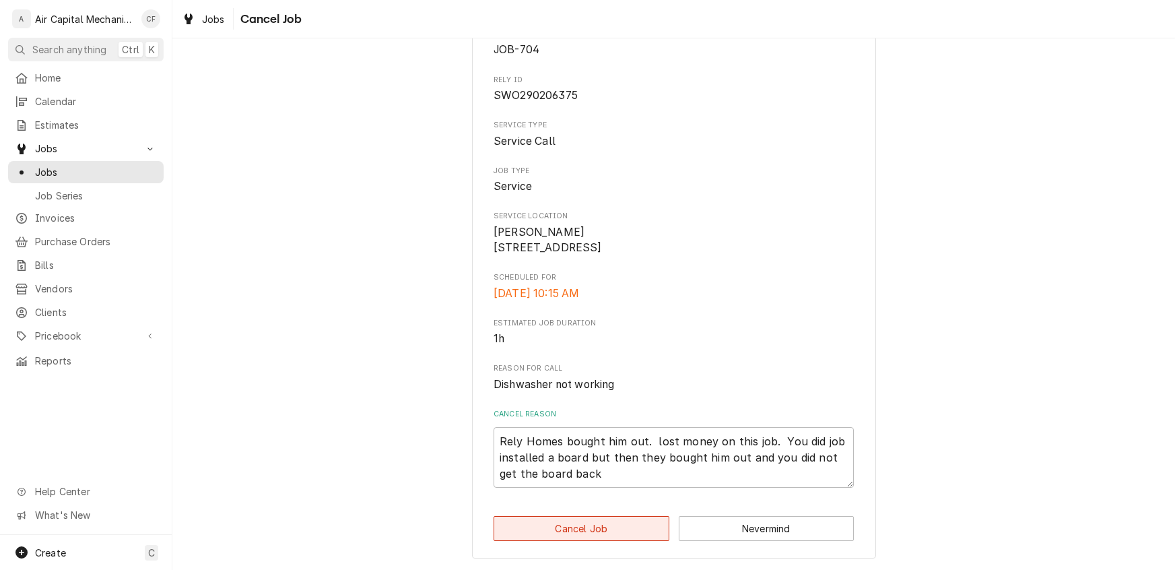
click at [591, 527] on button "Cancel Job" at bounding box center [582, 528] width 176 height 25
